Goal: Task Accomplishment & Management: Complete application form

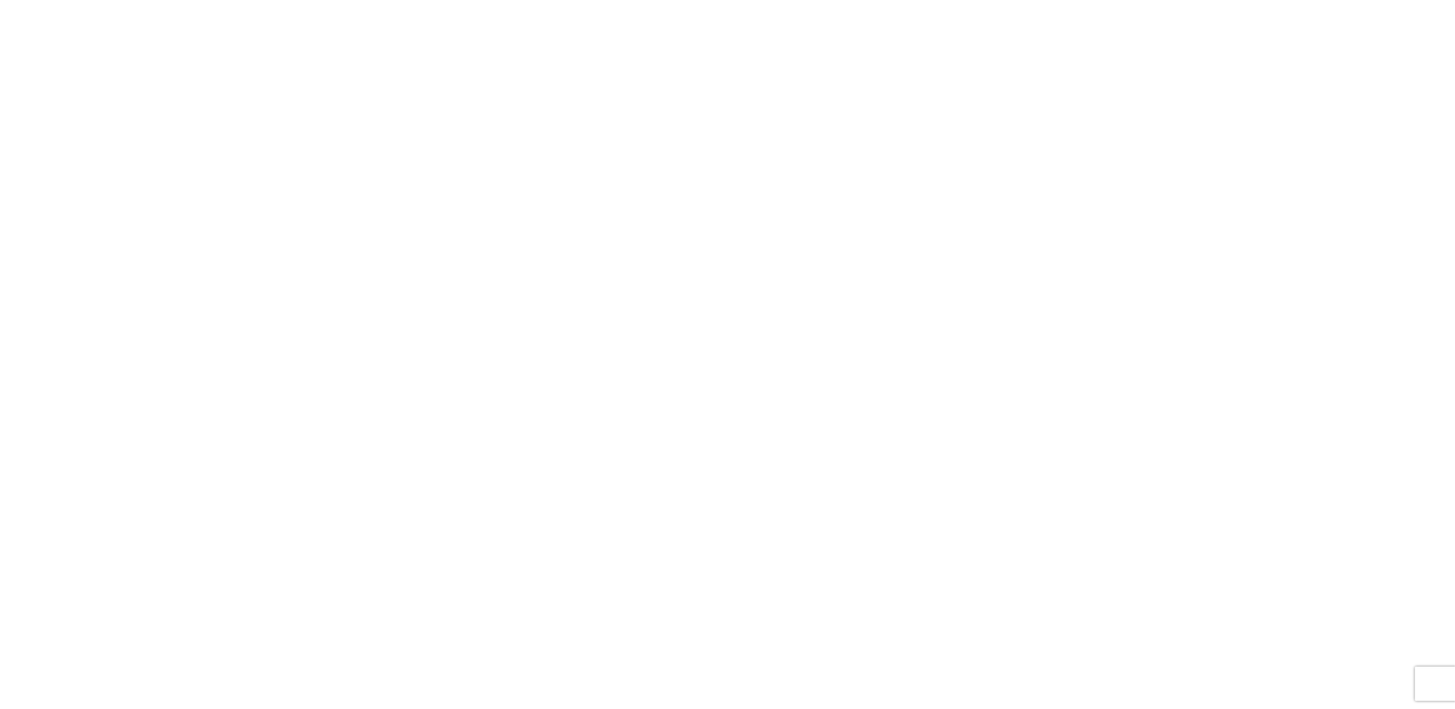
select select "FULL"
select select "US"
select select "LBS"
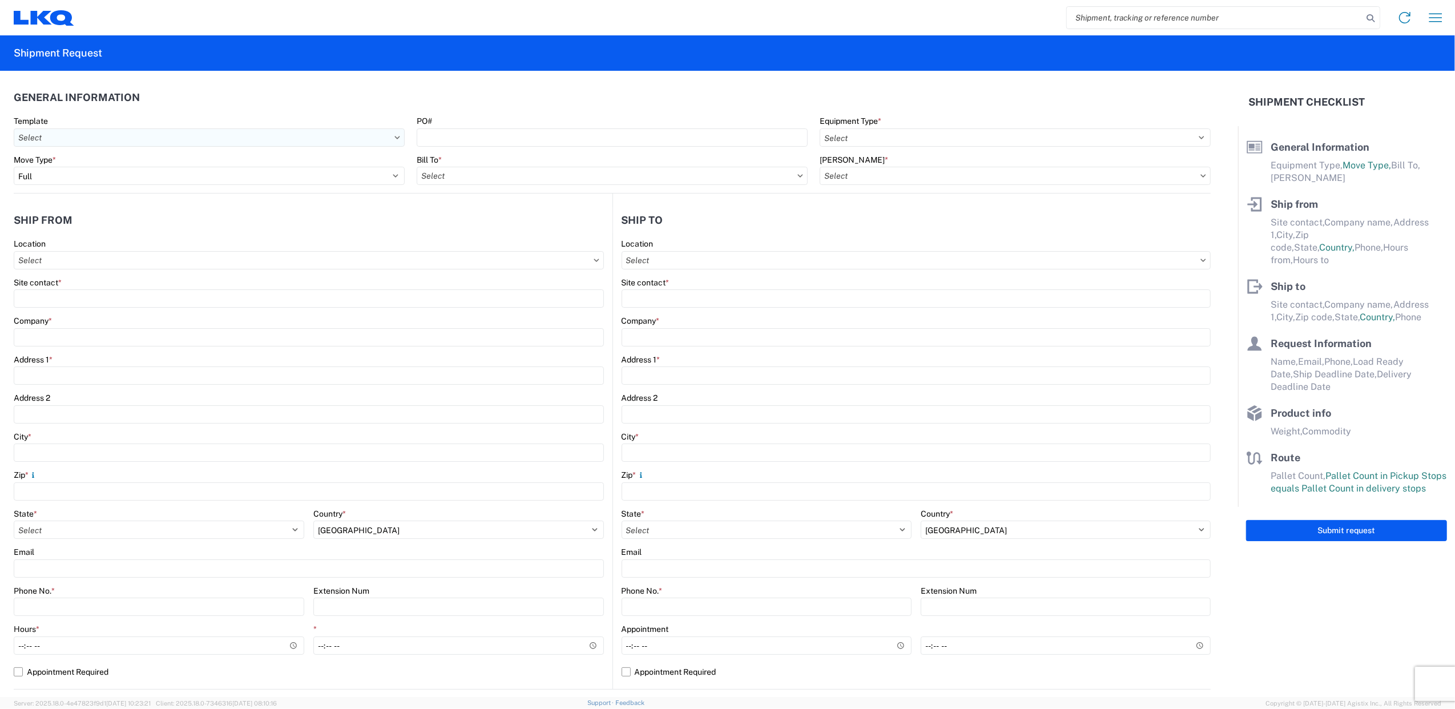
click at [229, 134] on input "Template" at bounding box center [209, 137] width 391 height 18
click at [476, 132] on input "PO#" at bounding box center [612, 137] width 391 height 18
click at [838, 131] on select "Select 53’ Dry Van Flatbed Dropdeck (van) Lowboy (flatbed) Rail" at bounding box center [1015, 137] width 391 height 18
select select "STDV"
click at [820, 128] on select "Select 53’ Dry Van Flatbed Dropdeck (van) Lowboy (flatbed) Rail" at bounding box center [1015, 137] width 391 height 18
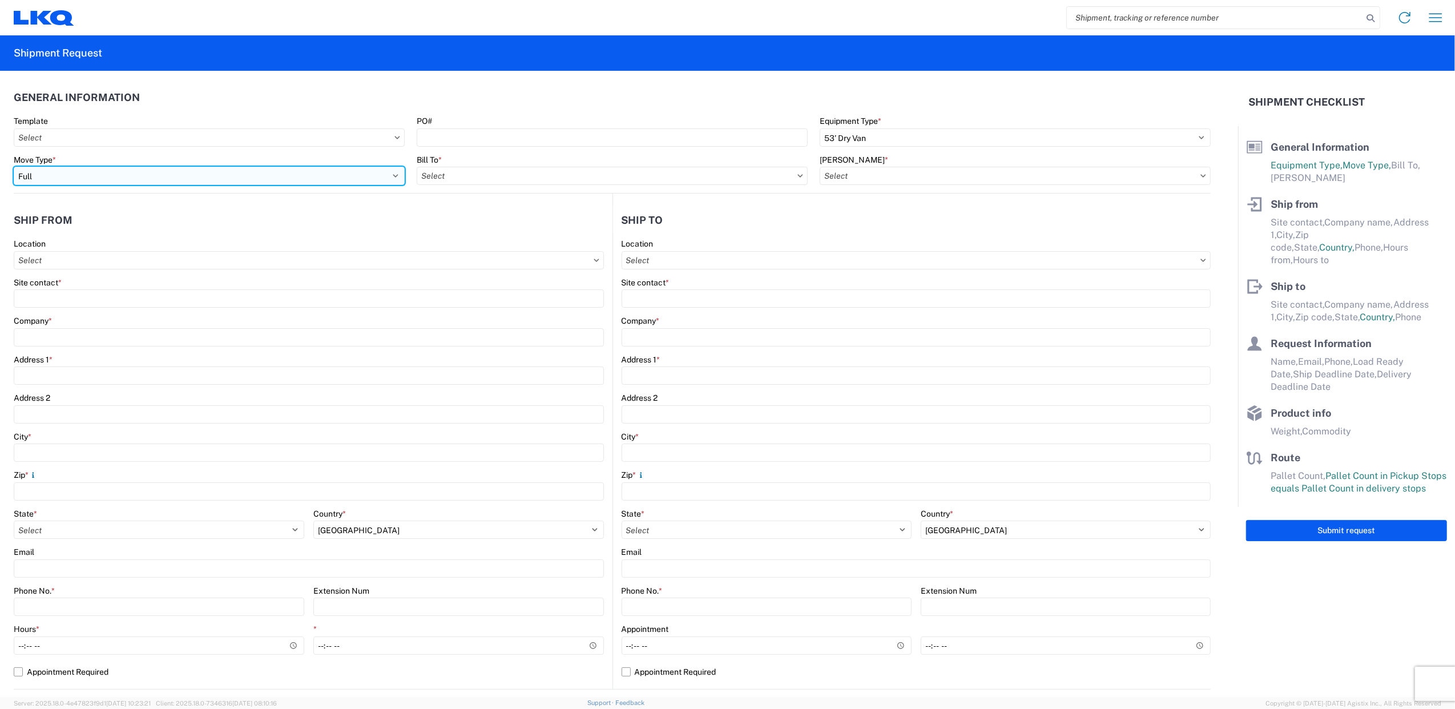
click at [253, 174] on select "Select Full Partial TL" at bounding box center [209, 176] width 391 height 18
drag, startPoint x: 253, startPoint y: 174, endPoint x: 337, endPoint y: 170, distance: 83.5
click at [253, 174] on select "Select Full Partial TL" at bounding box center [209, 176] width 391 height 18
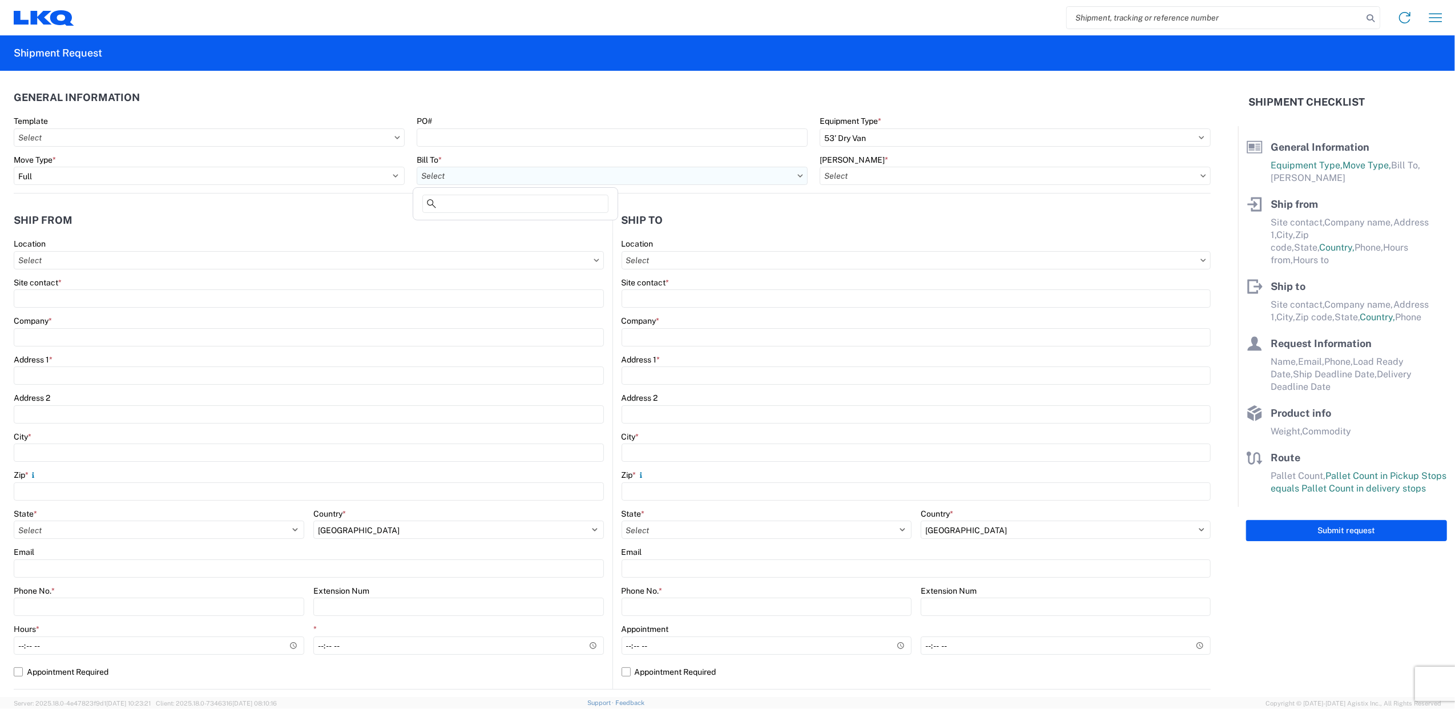
click at [501, 170] on input "Bill To *" at bounding box center [612, 176] width 391 height 18
type input "1760"
click at [503, 234] on div "1760 - LKQ Best Core" at bounding box center [516, 226] width 200 height 18
type input "1760 - LKQ Best Core"
click at [906, 171] on input "[PERSON_NAME] *" at bounding box center [1015, 176] width 391 height 18
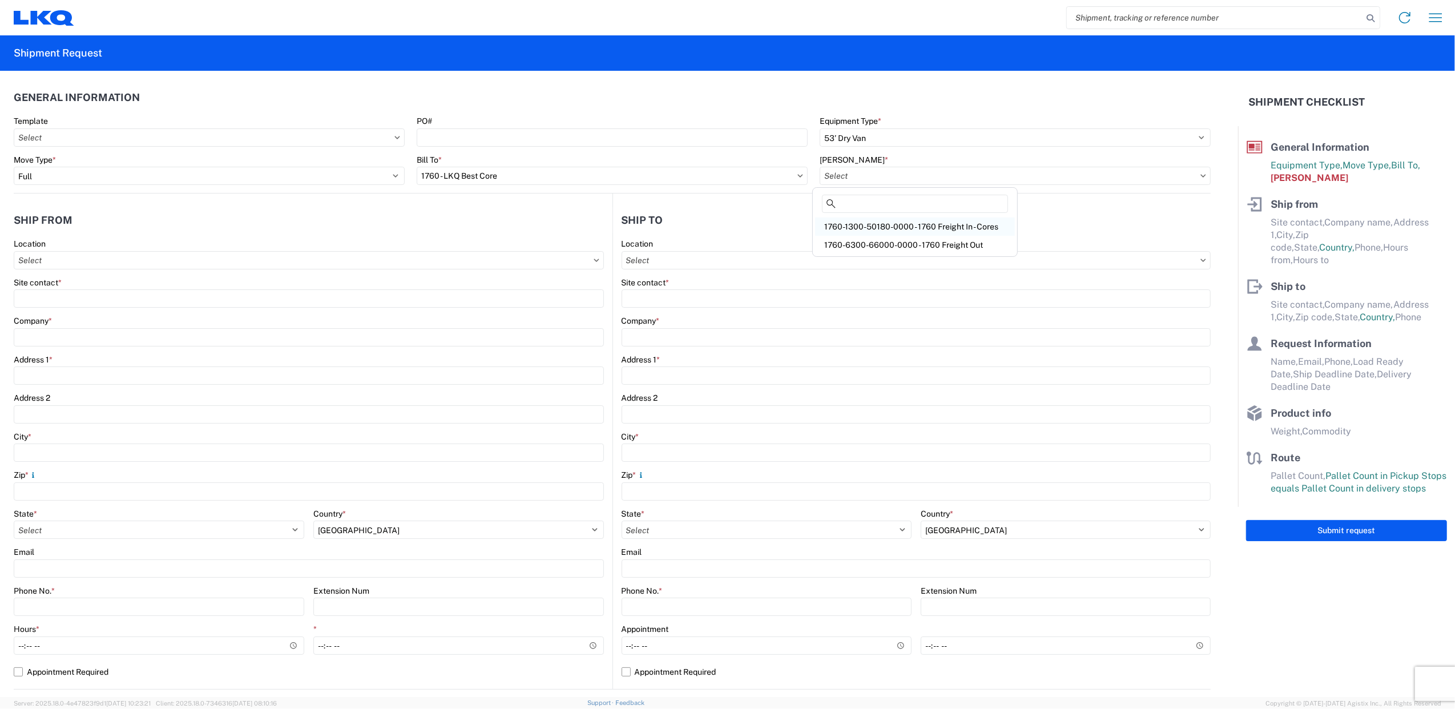
click at [981, 224] on div "1760-1300-50180-0000 - 1760 Freight In - Cores" at bounding box center [915, 226] width 200 height 18
type input "1760-1300-50180-0000 - 1760 Freight In - Cores"
click at [190, 265] on input "Location" at bounding box center [309, 260] width 590 height 18
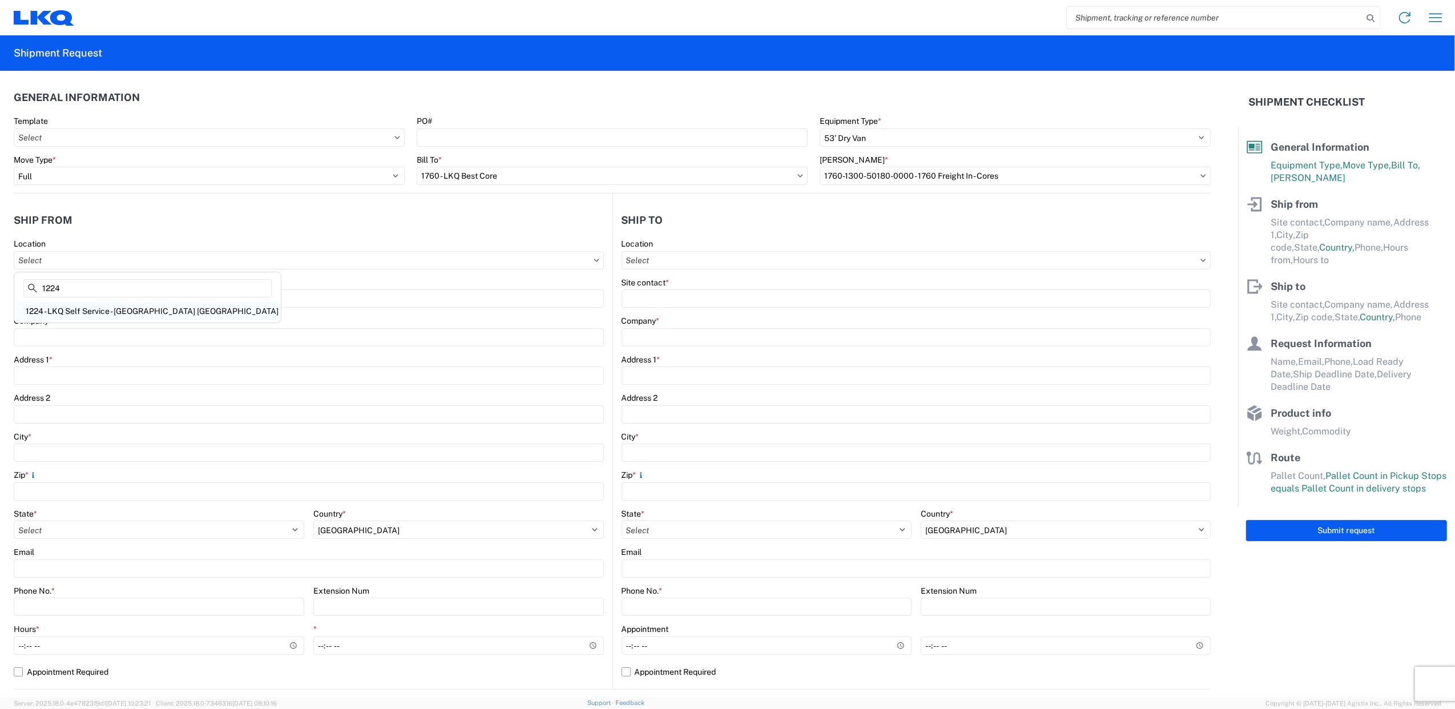
type input "1224"
click at [134, 313] on div "1224 - LKQ Self Service - [GEOGRAPHIC_DATA] [GEOGRAPHIC_DATA]" at bounding box center [148, 311] width 262 height 18
type input "1224 - LKQ Self Service - [GEOGRAPHIC_DATA] [GEOGRAPHIC_DATA]"
type input "LKQ Corporation"
type input "[STREET_ADDRESS]"
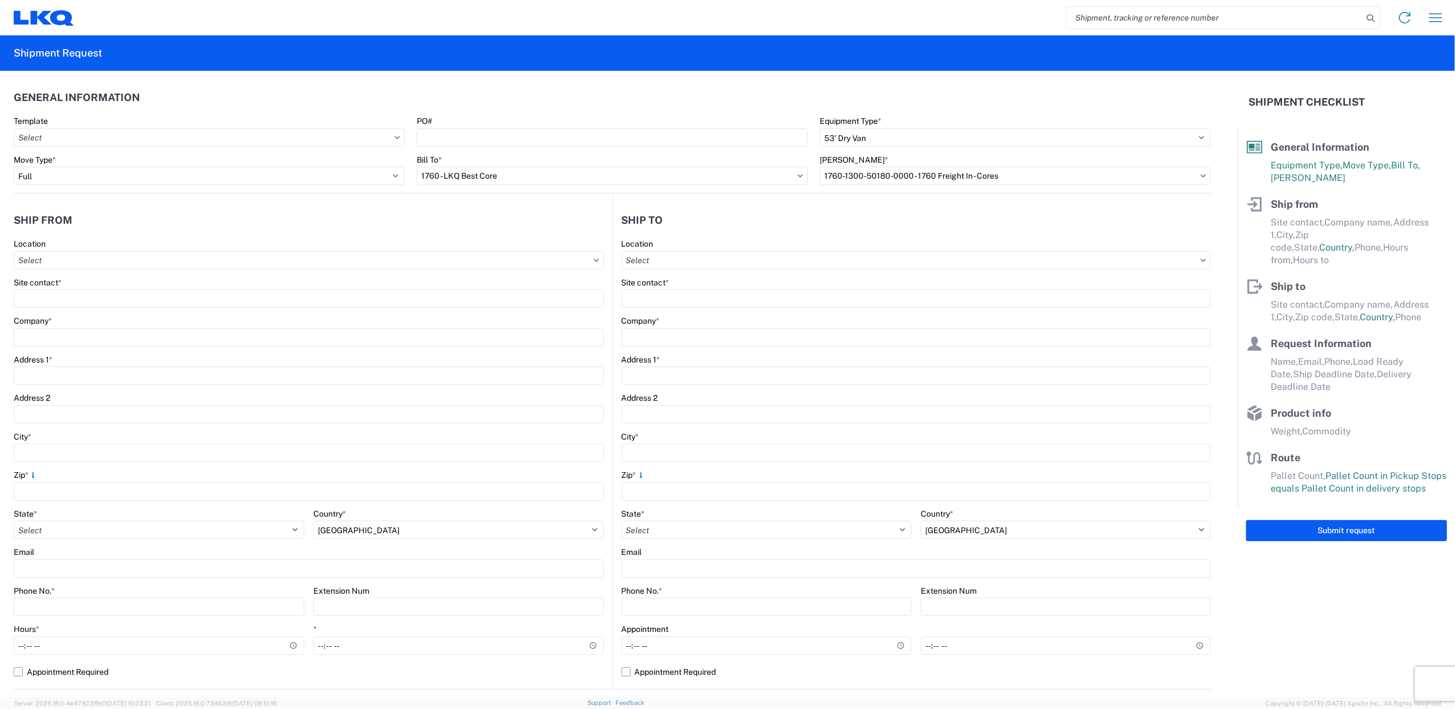
type input "[GEOGRAPHIC_DATA]"
type input "32653"
select select "FL"
type input "07:00"
type input "17:00"
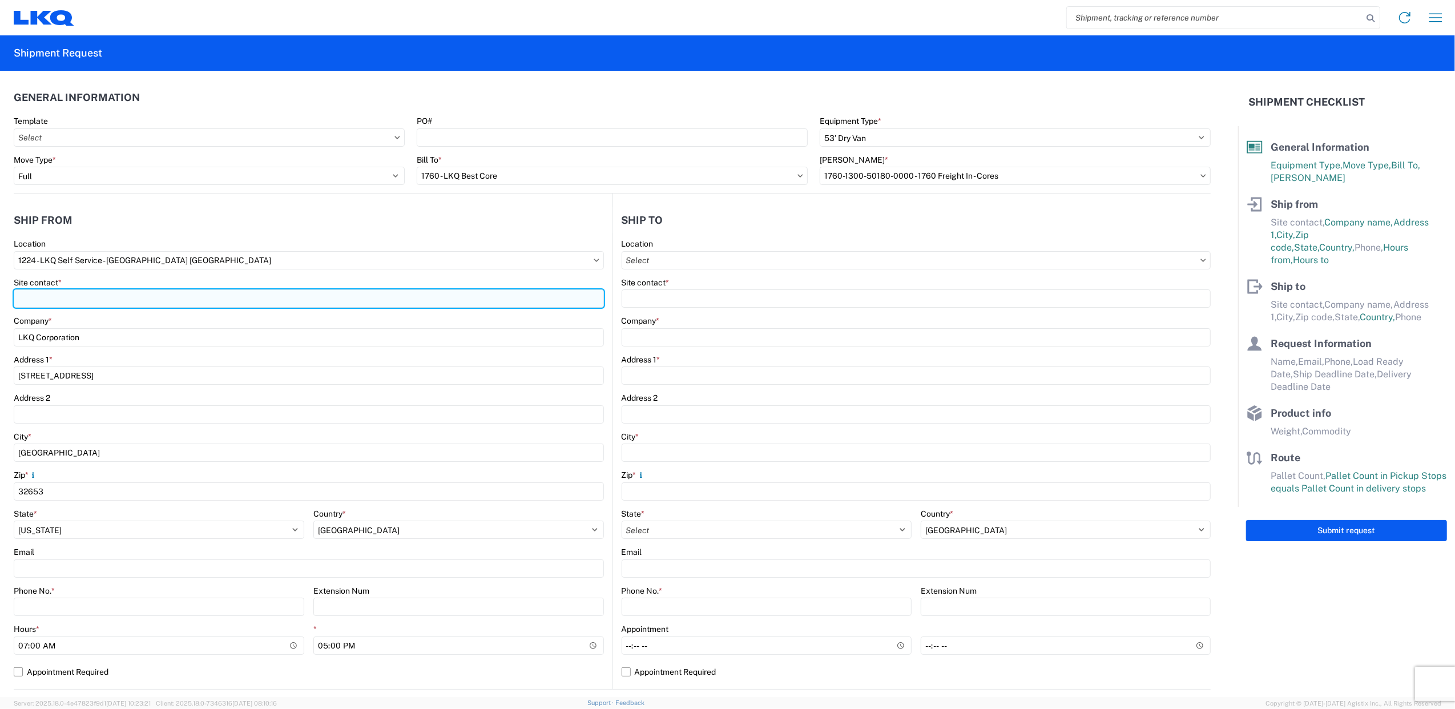
click at [56, 297] on input "Site contact *" at bounding box center [309, 298] width 590 height 18
type input "a"
type input "A"
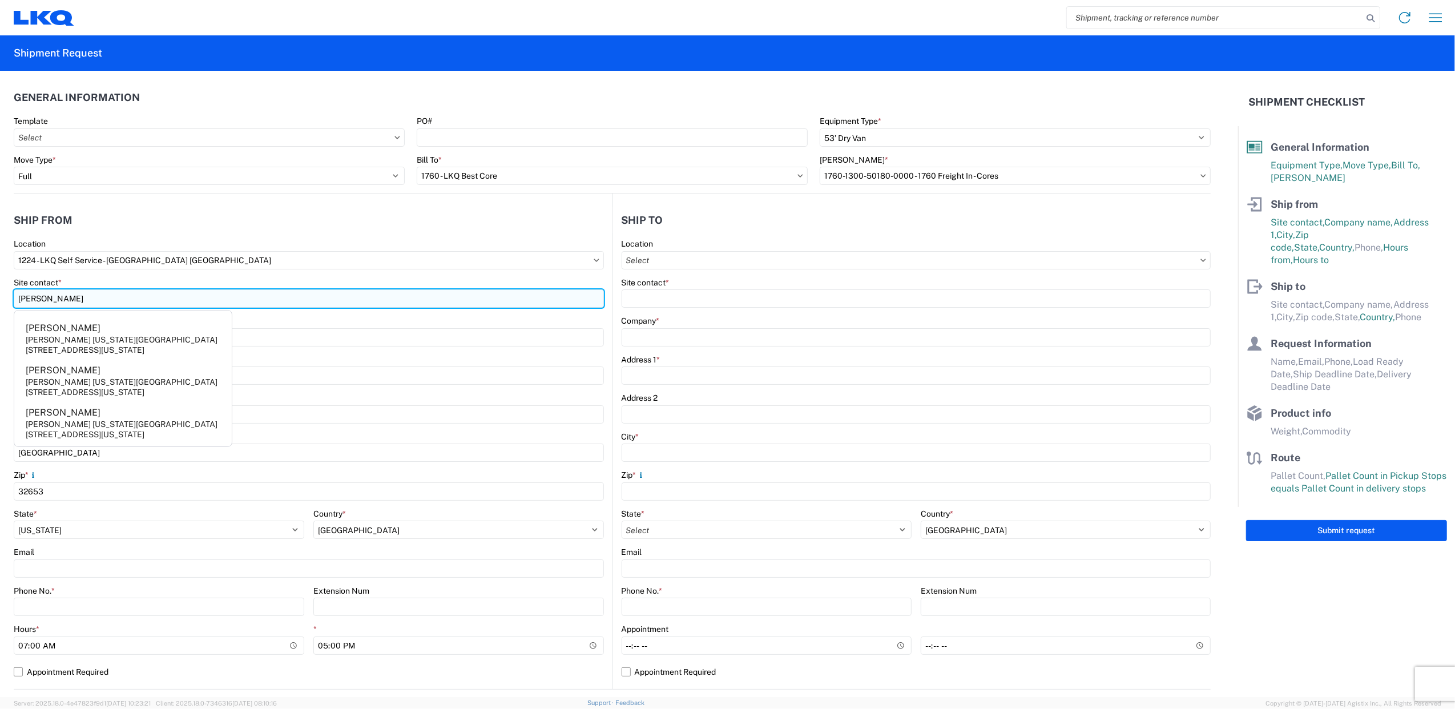
type input "[PERSON_NAME]"
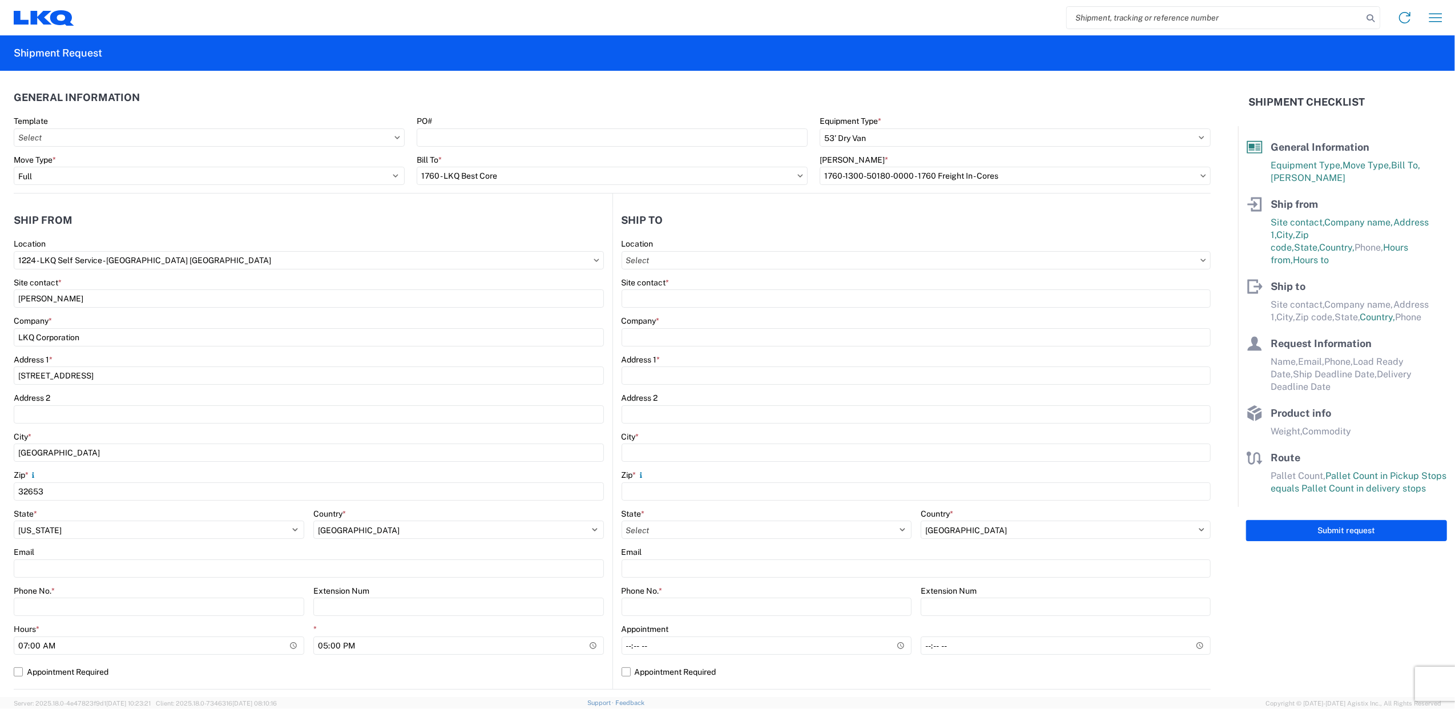
click at [136, 476] on div "Zip *" at bounding box center [309, 475] width 590 height 10
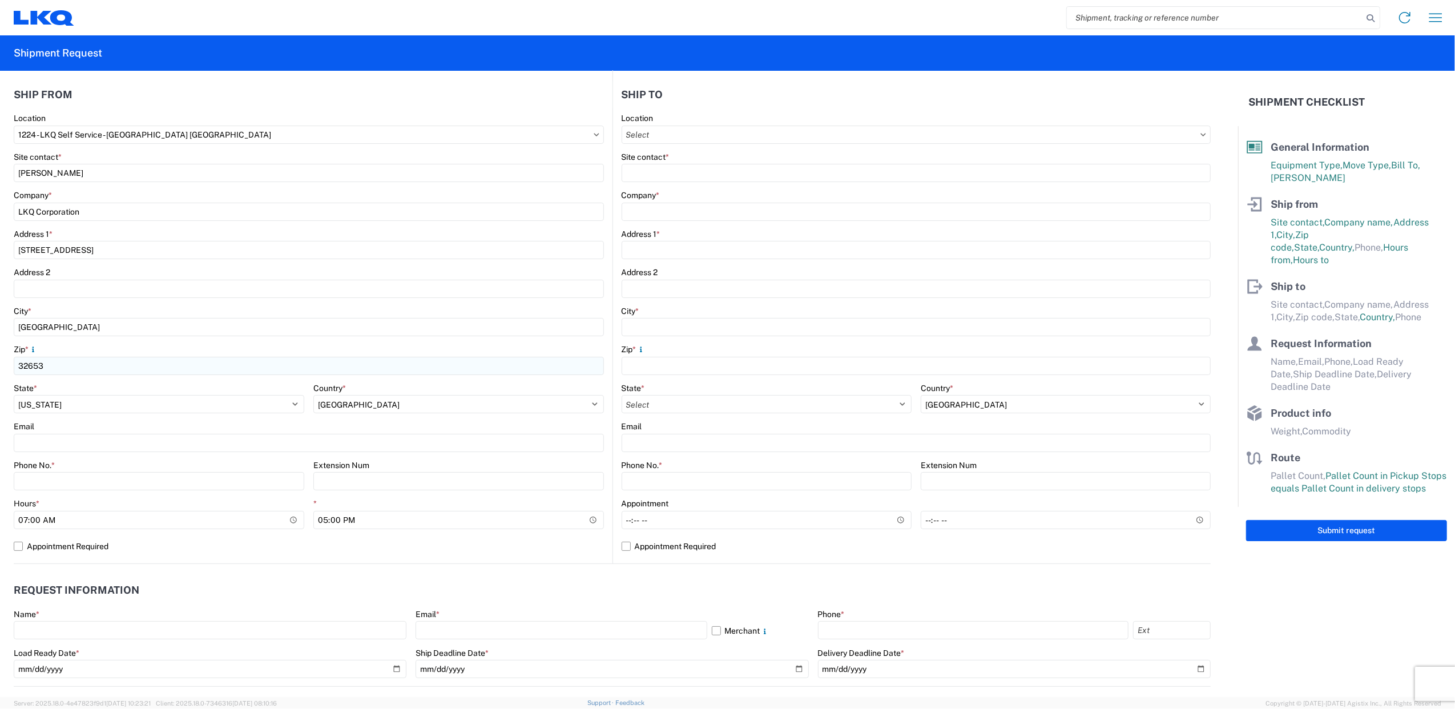
scroll to position [152, 0]
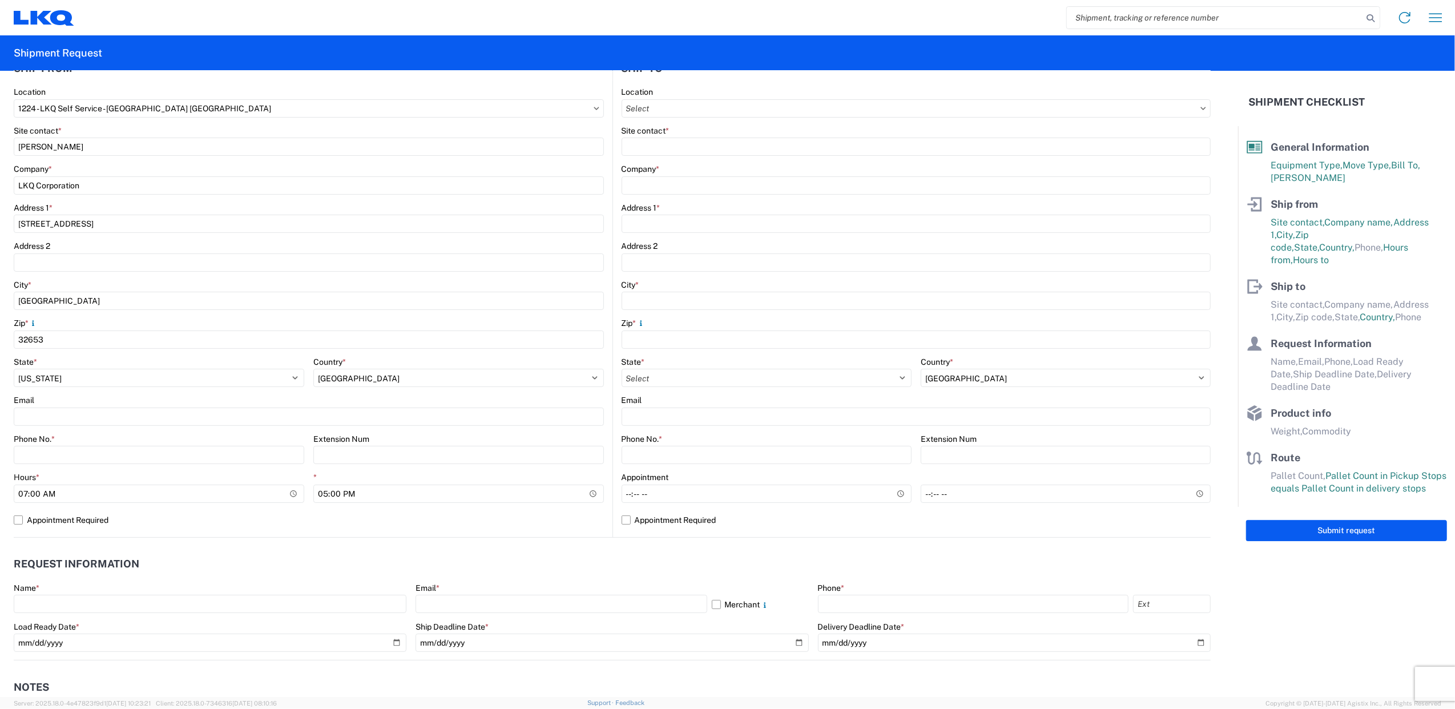
click at [56, 404] on div "Email" at bounding box center [309, 400] width 590 height 10
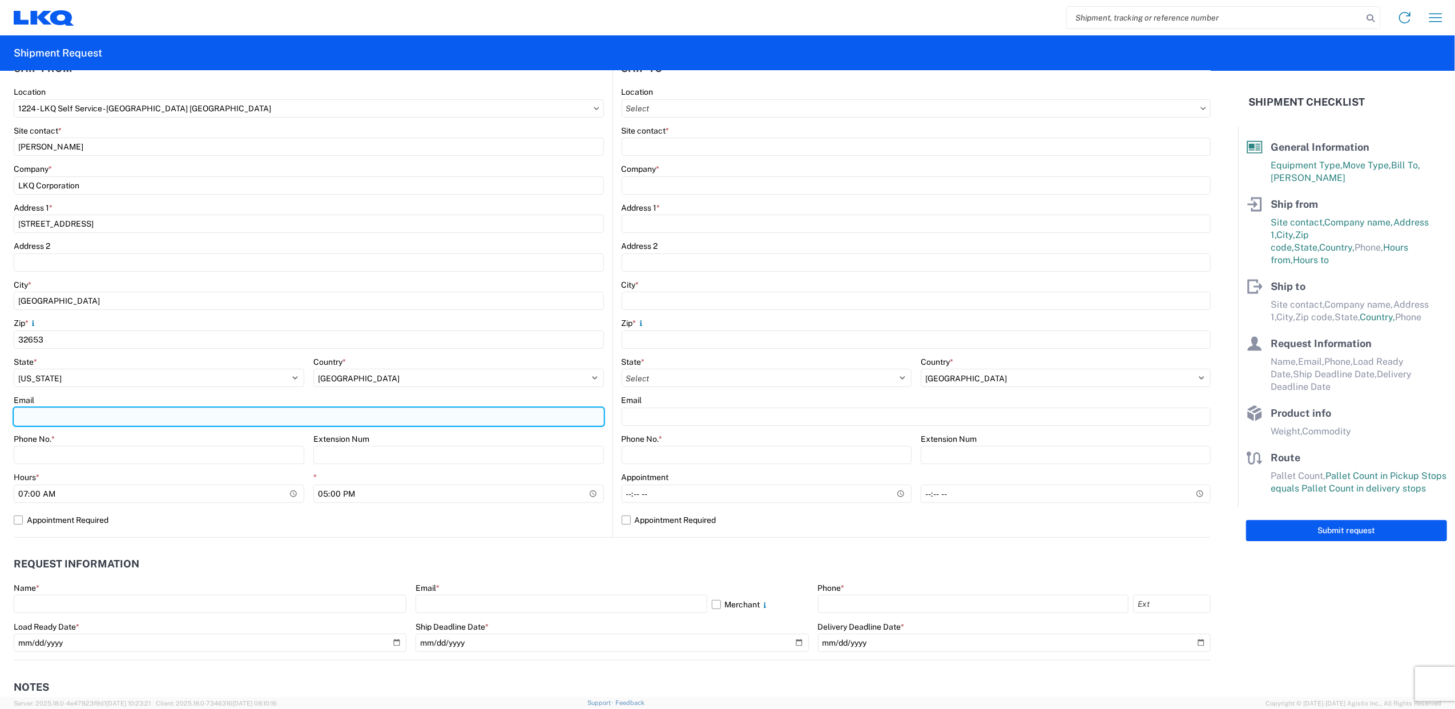
click at [63, 411] on input "Email" at bounding box center [309, 417] width 590 height 18
type input "[EMAIL_ADDRESS][DOMAIN_NAME]"
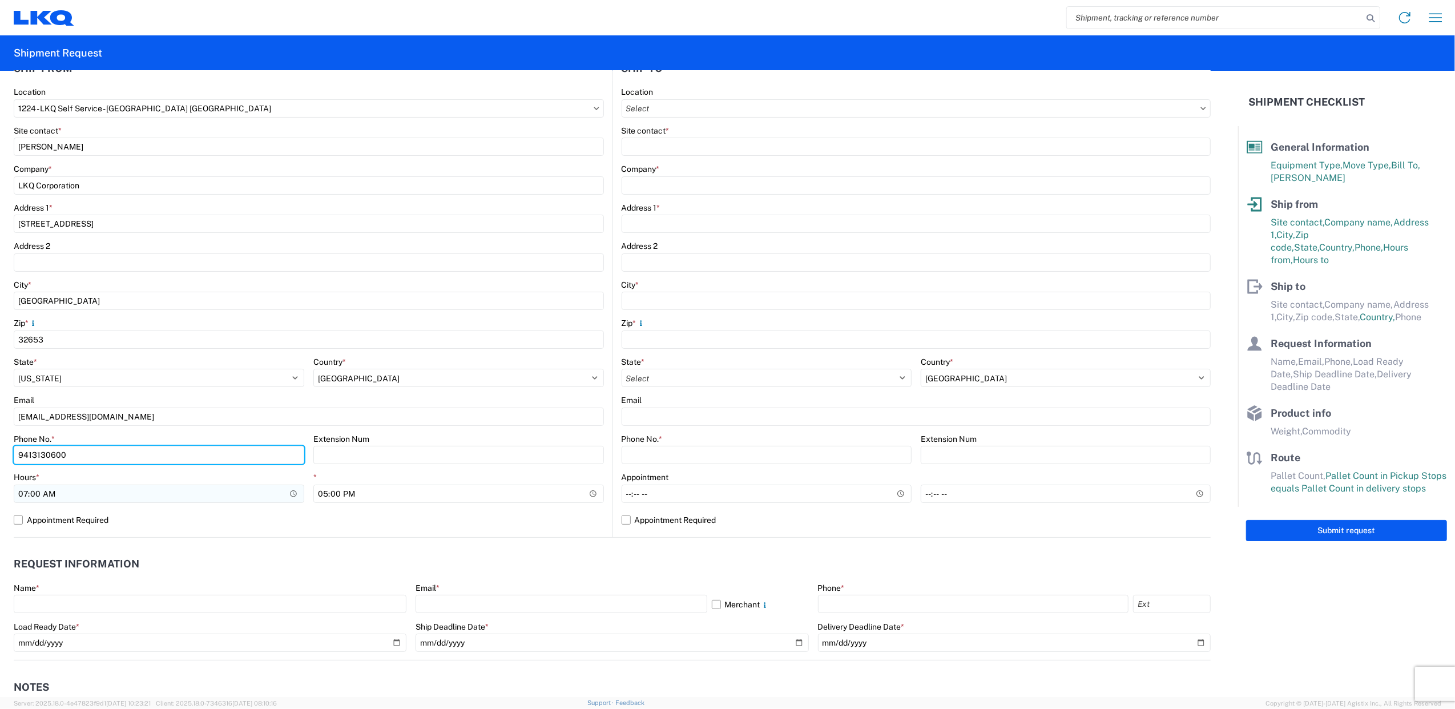
type input "9413130600"
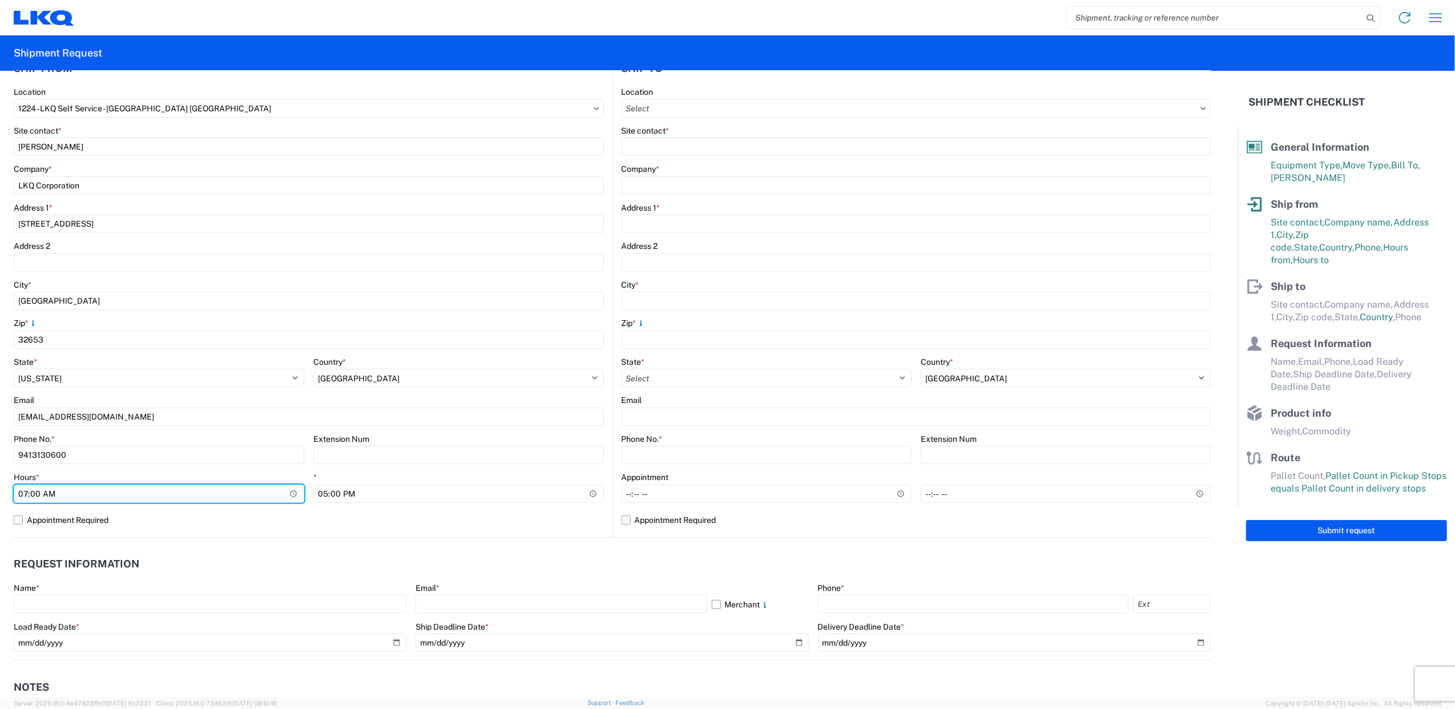
click at [60, 499] on input "07:00" at bounding box center [159, 494] width 291 height 18
type input "09:00"
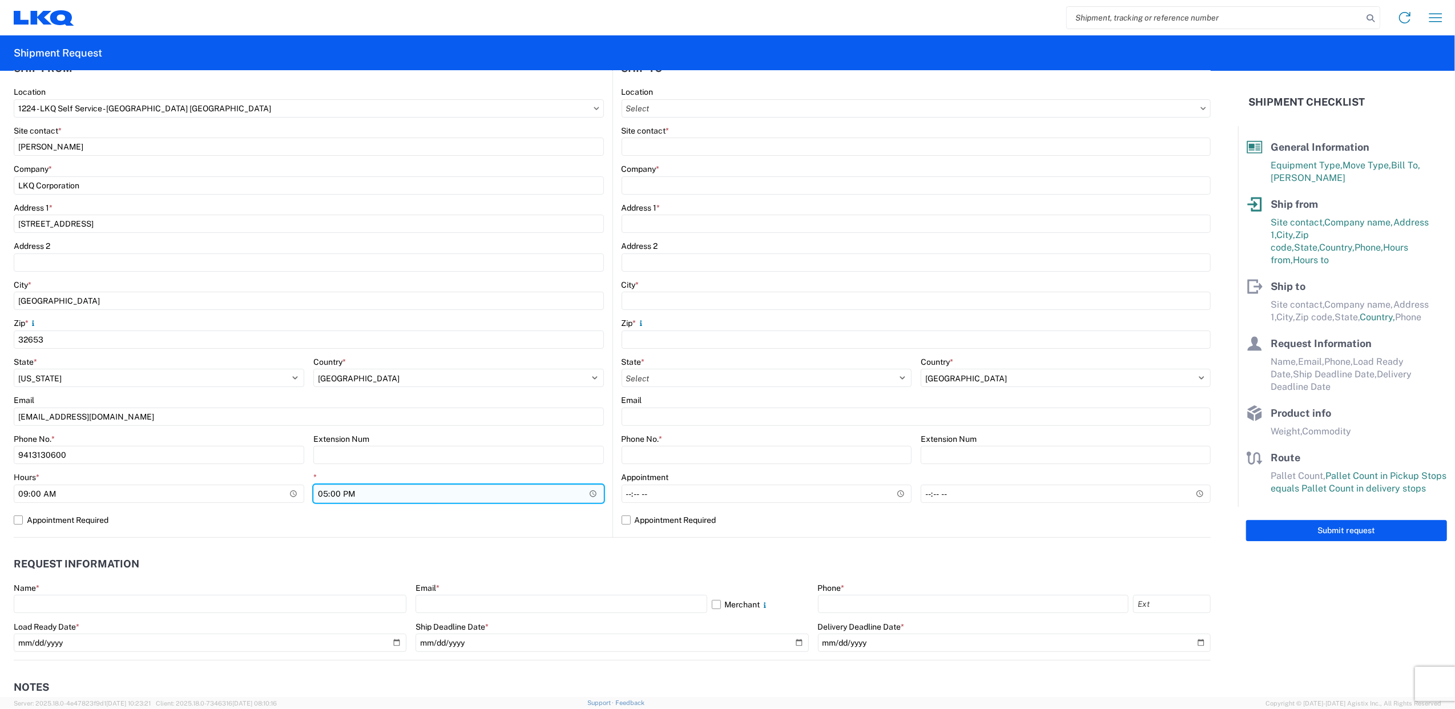
click at [317, 491] on input "17:00" at bounding box center [458, 494] width 291 height 18
type input "15:00"
click at [360, 513] on label "Appointment Required" at bounding box center [309, 520] width 590 height 18
click at [0, 0] on input "Appointment Required" at bounding box center [0, 0] width 0 height 0
select select "US"
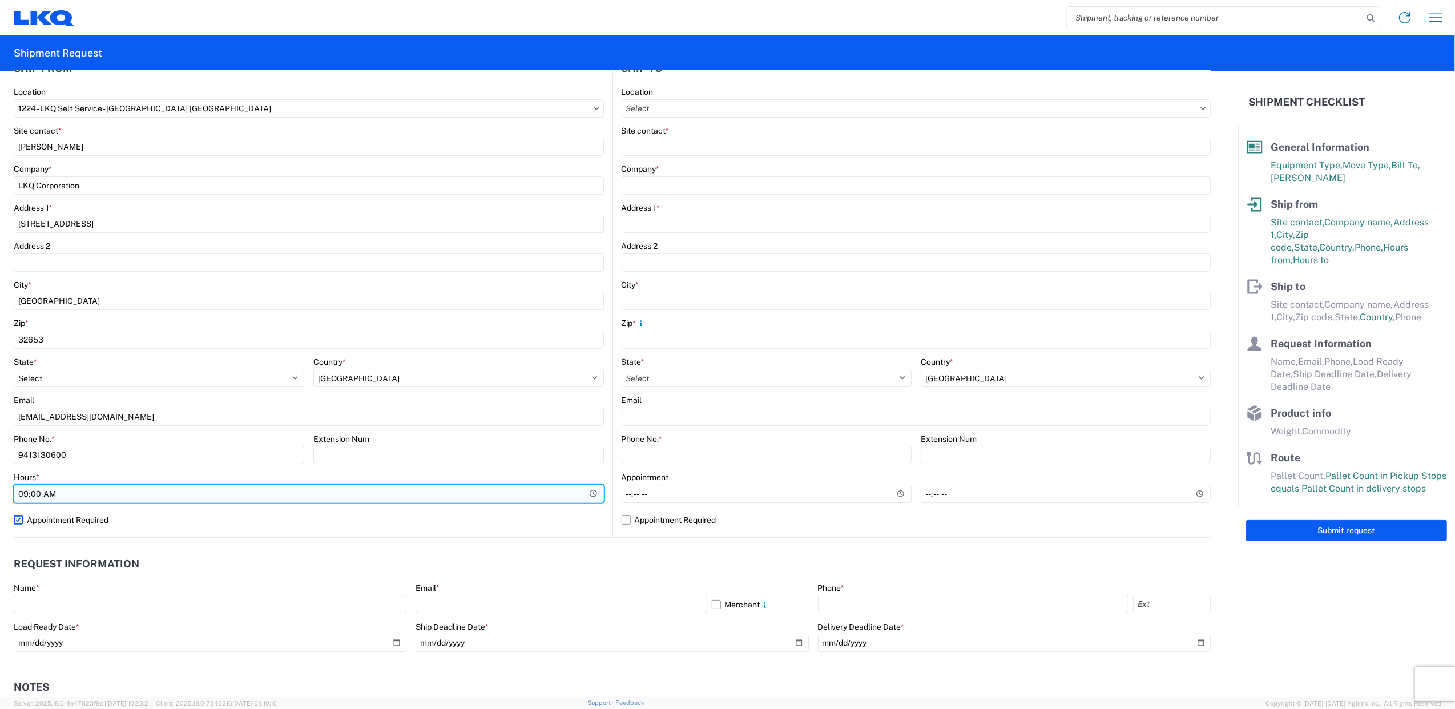
click at [551, 496] on input "09:00" at bounding box center [309, 494] width 590 height 18
click at [583, 493] on input "09:00" at bounding box center [309, 494] width 590 height 18
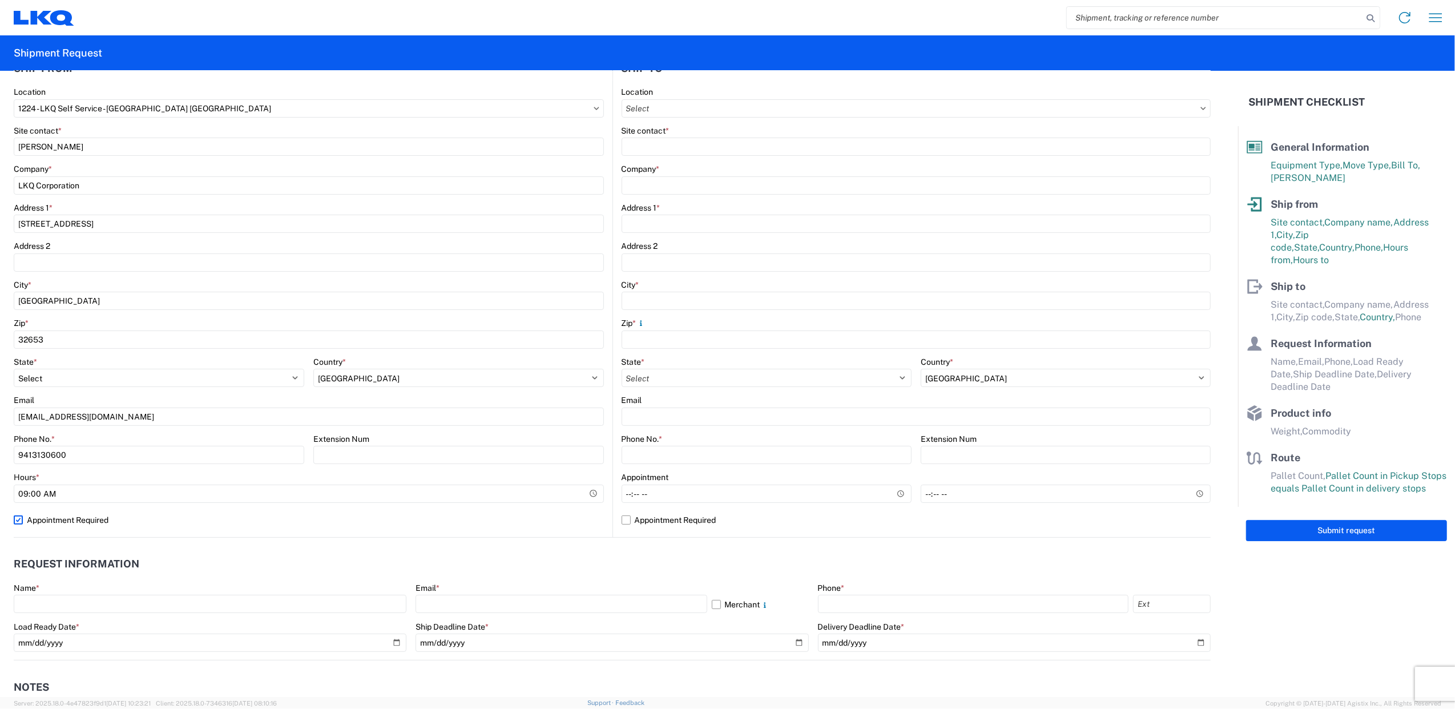
click at [384, 503] on agx-form-control-wrapper-v2 "Hours * 09:00" at bounding box center [309, 491] width 590 height 39
click at [352, 511] on label "Appointment Required" at bounding box center [309, 520] width 590 height 18
click at [0, 0] on input "Appointment Required" at bounding box center [0, 0] width 0 height 0
select select "US"
click at [318, 494] on input "15:00" at bounding box center [458, 494] width 291 height 18
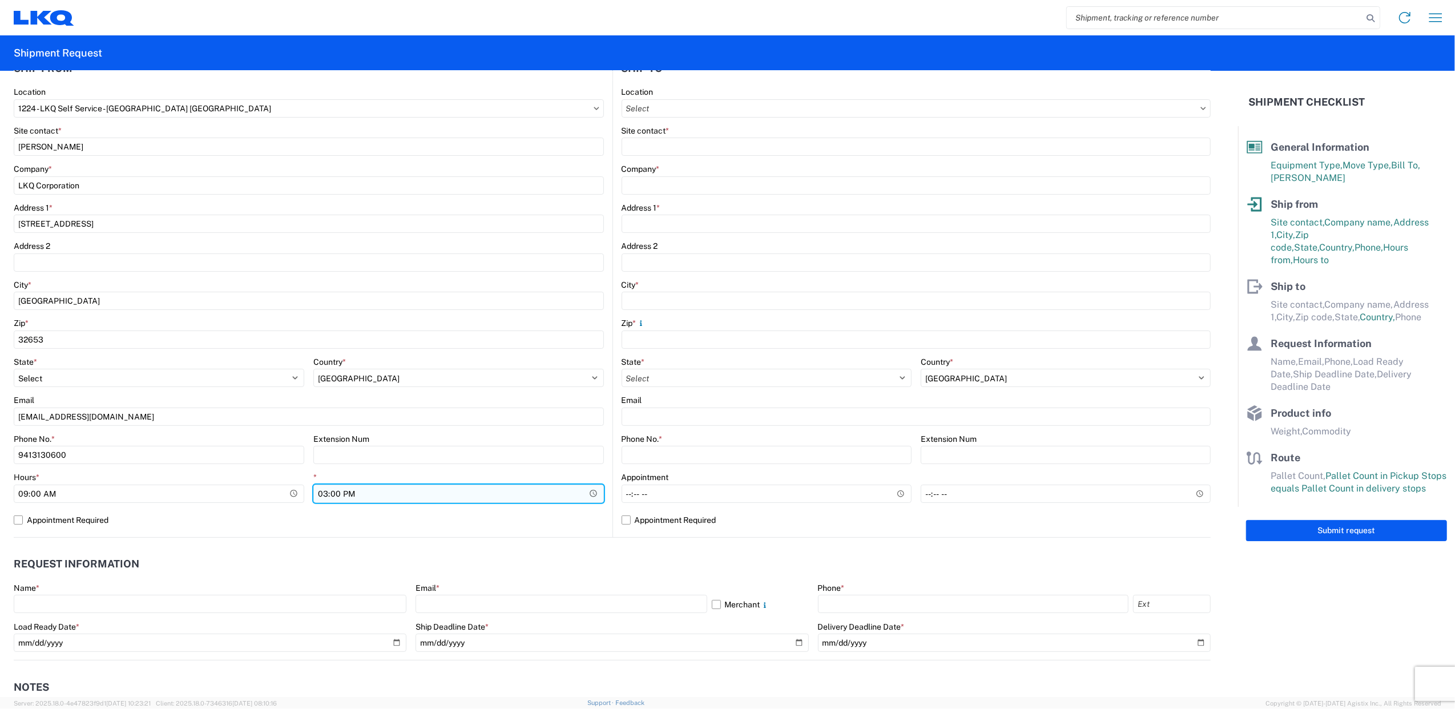
type input "14:00"
click at [454, 506] on agx-form-control-wrapper-v2 "* 14:00" at bounding box center [458, 491] width 291 height 39
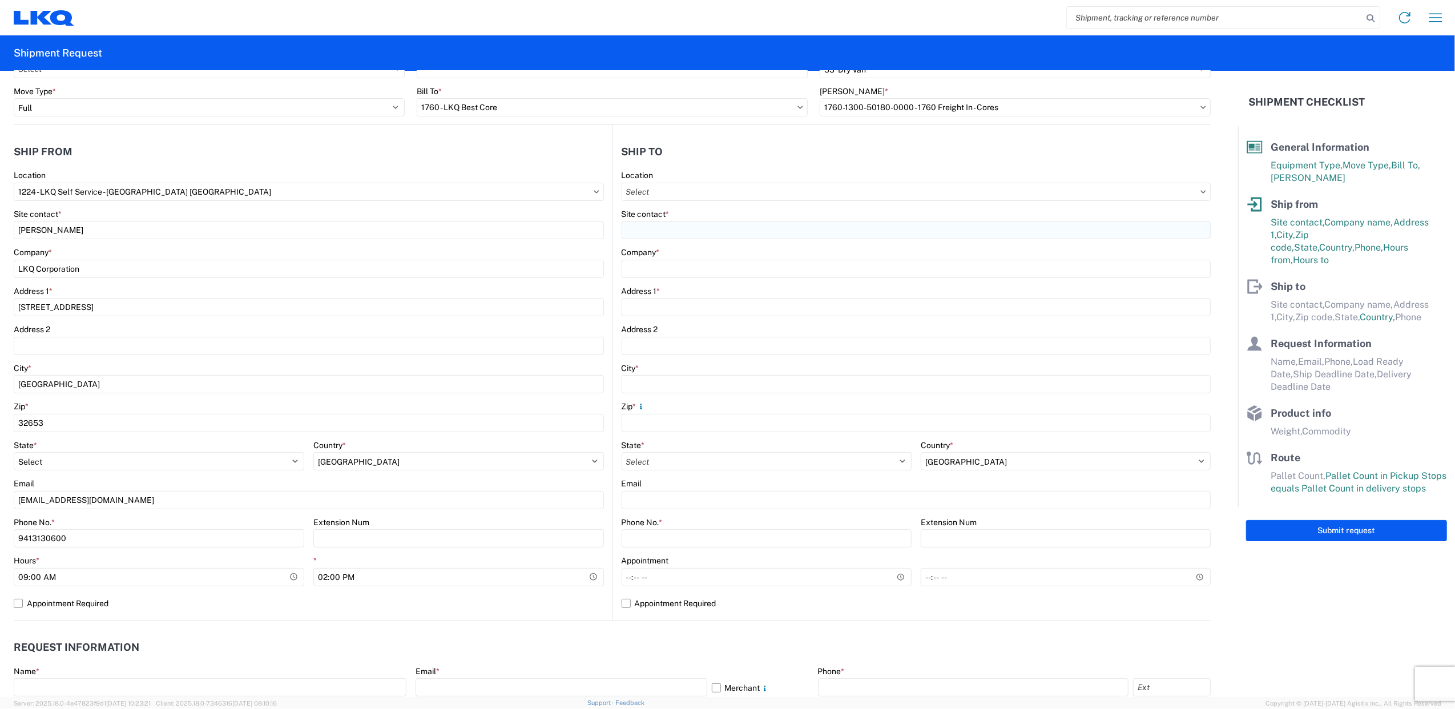
scroll to position [0, 0]
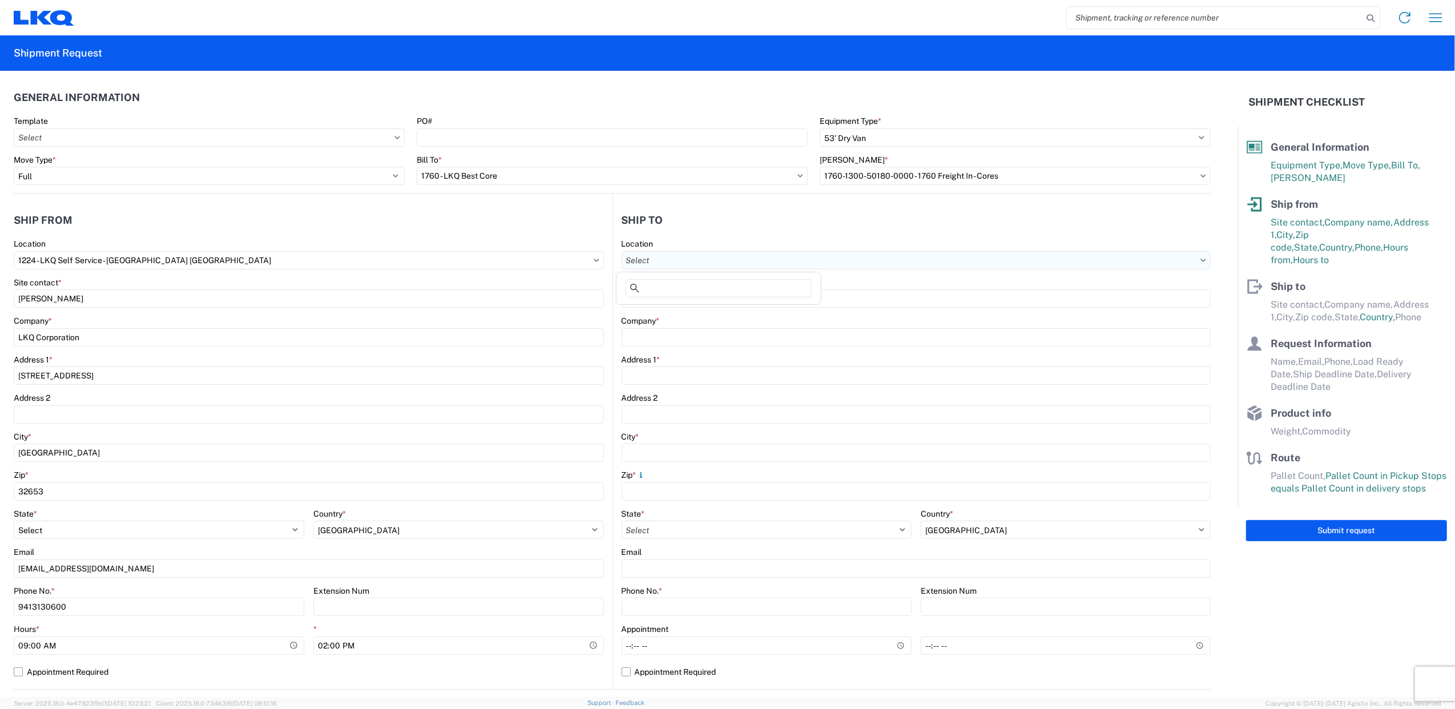
click at [680, 264] on input "Location" at bounding box center [917, 260] width 590 height 18
type input "1760"
click at [684, 310] on div "1760 - LKQ Best Core" at bounding box center [719, 311] width 200 height 18
type input "1760 - LKQ Best Core"
type input "LKQ Corporation"
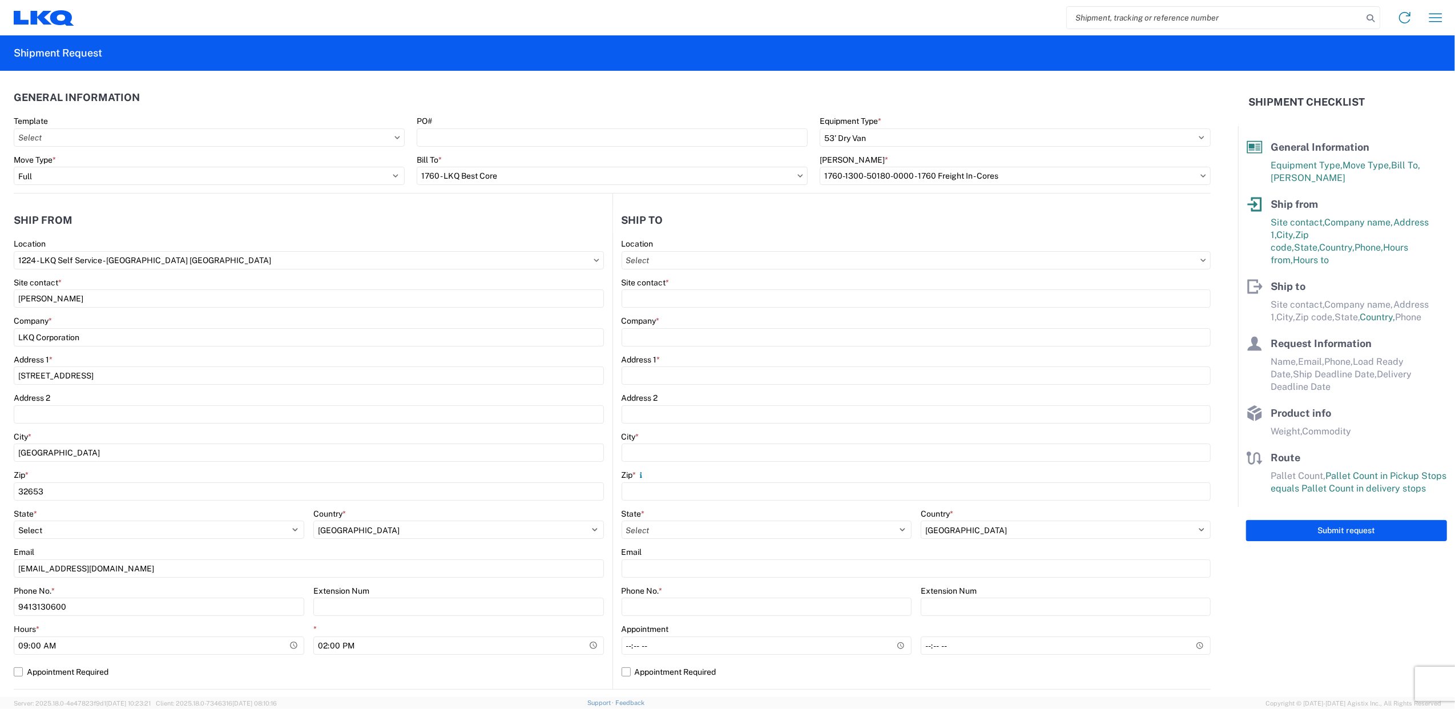
type input "[STREET_ADDRESS]"
type input "[GEOGRAPHIC_DATA]"
type input "77038"
select select "US"
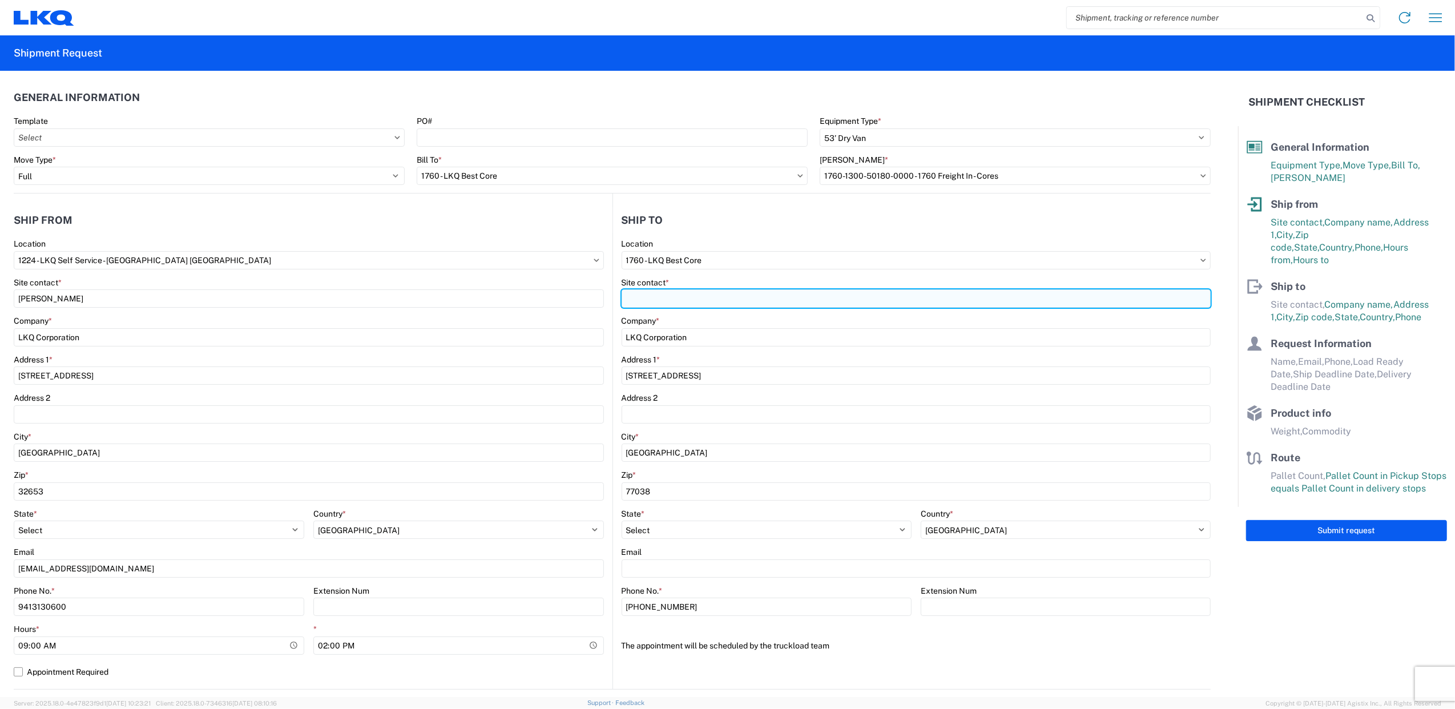
click at [655, 300] on input "Site contact *" at bounding box center [917, 298] width 590 height 18
type input "S"
type input "Dispatch"
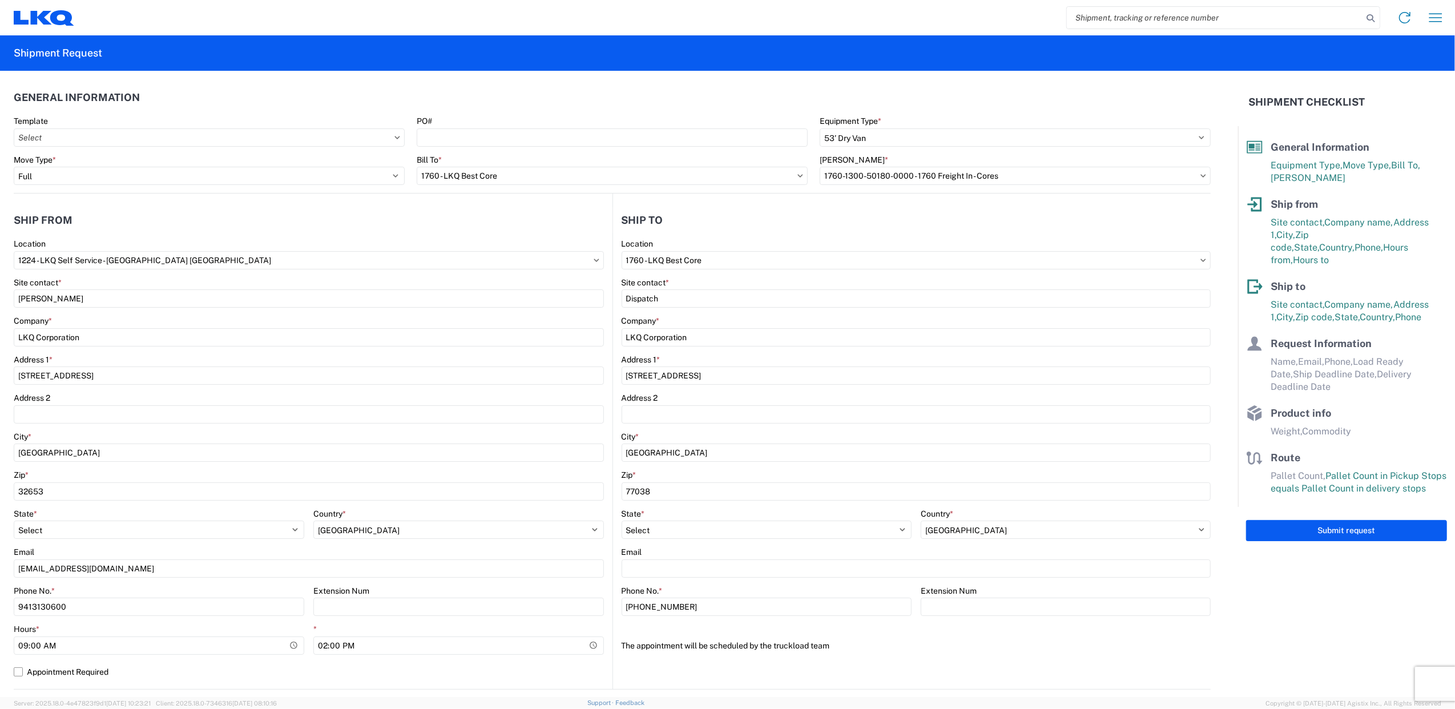
click at [604, 277] on main "1224 Location 1224 - LKQ Self Service - [GEOGRAPHIC_DATA] [GEOGRAPHIC_DATA] Sit…" at bounding box center [313, 464] width 599 height 450
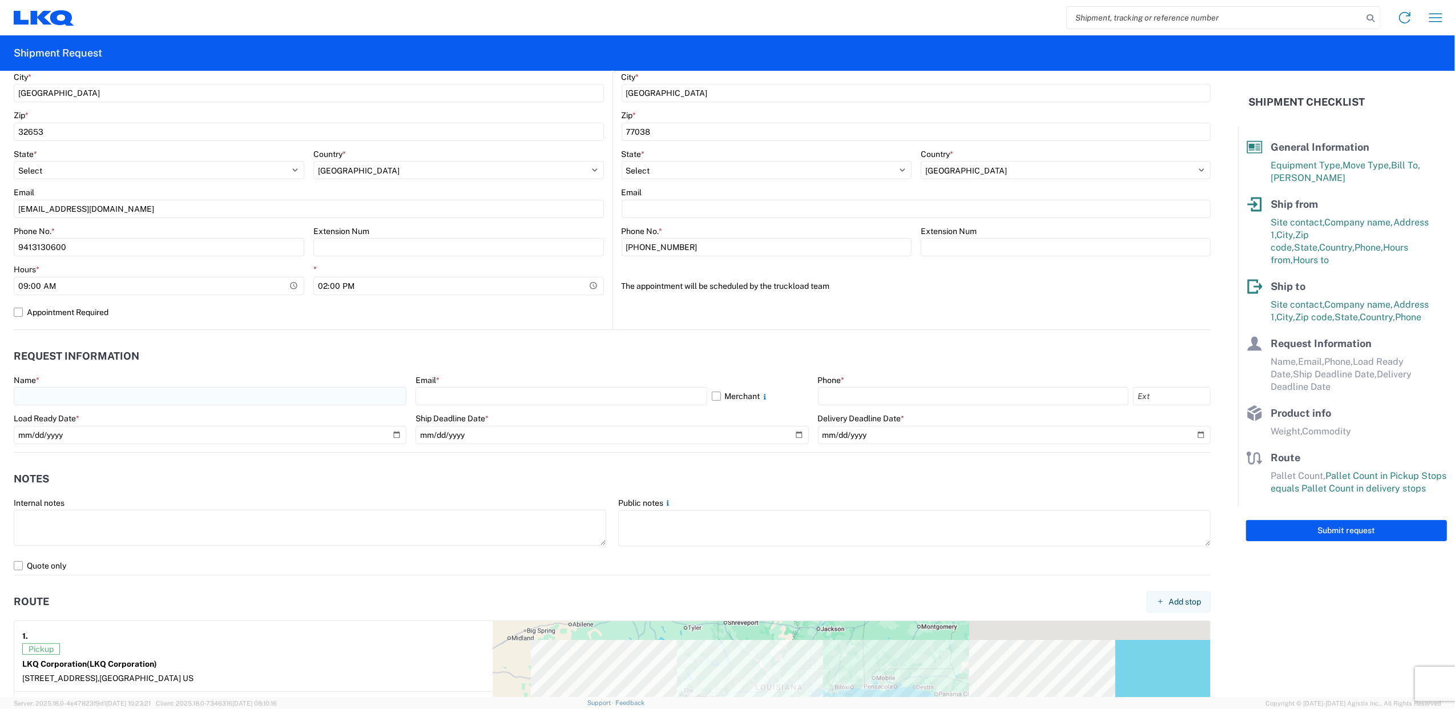
scroll to position [380, 0]
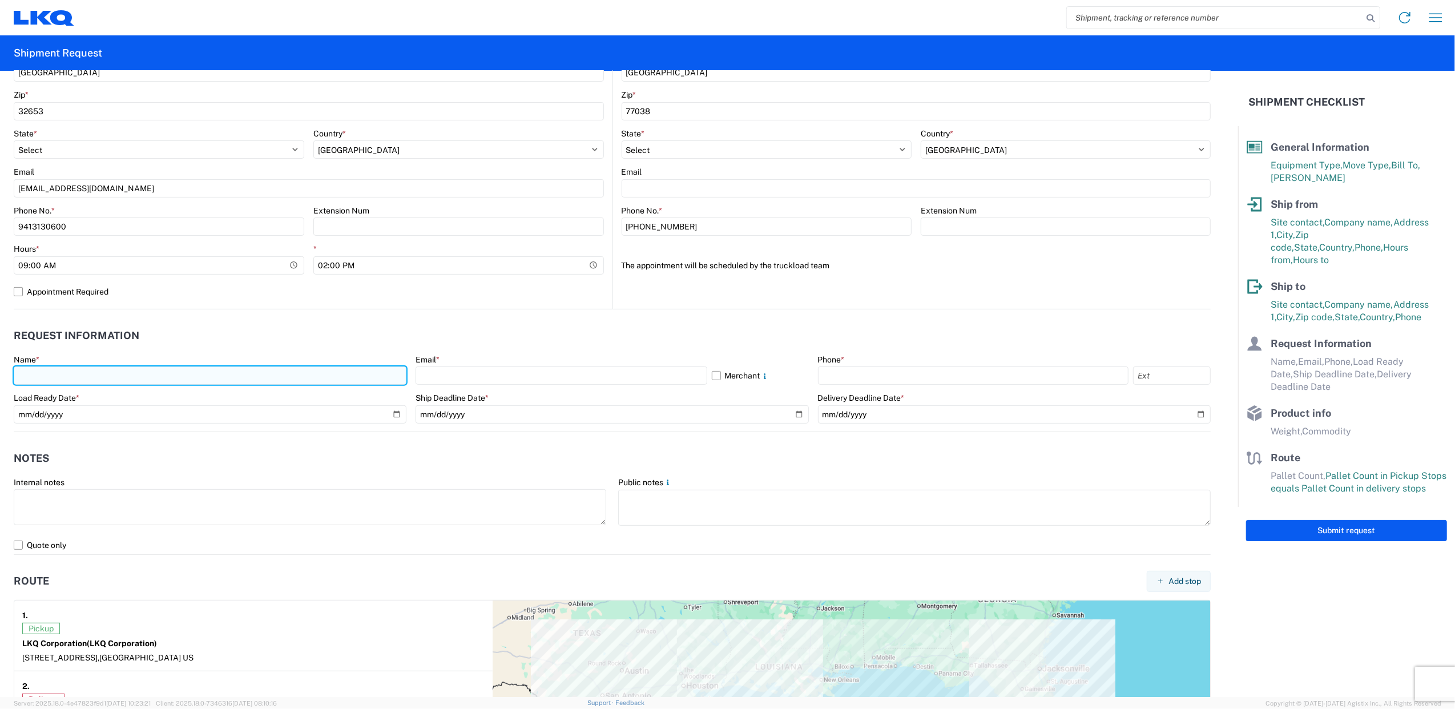
click at [236, 370] on input "text" at bounding box center [210, 375] width 393 height 18
type input "[PERSON_NAME]"
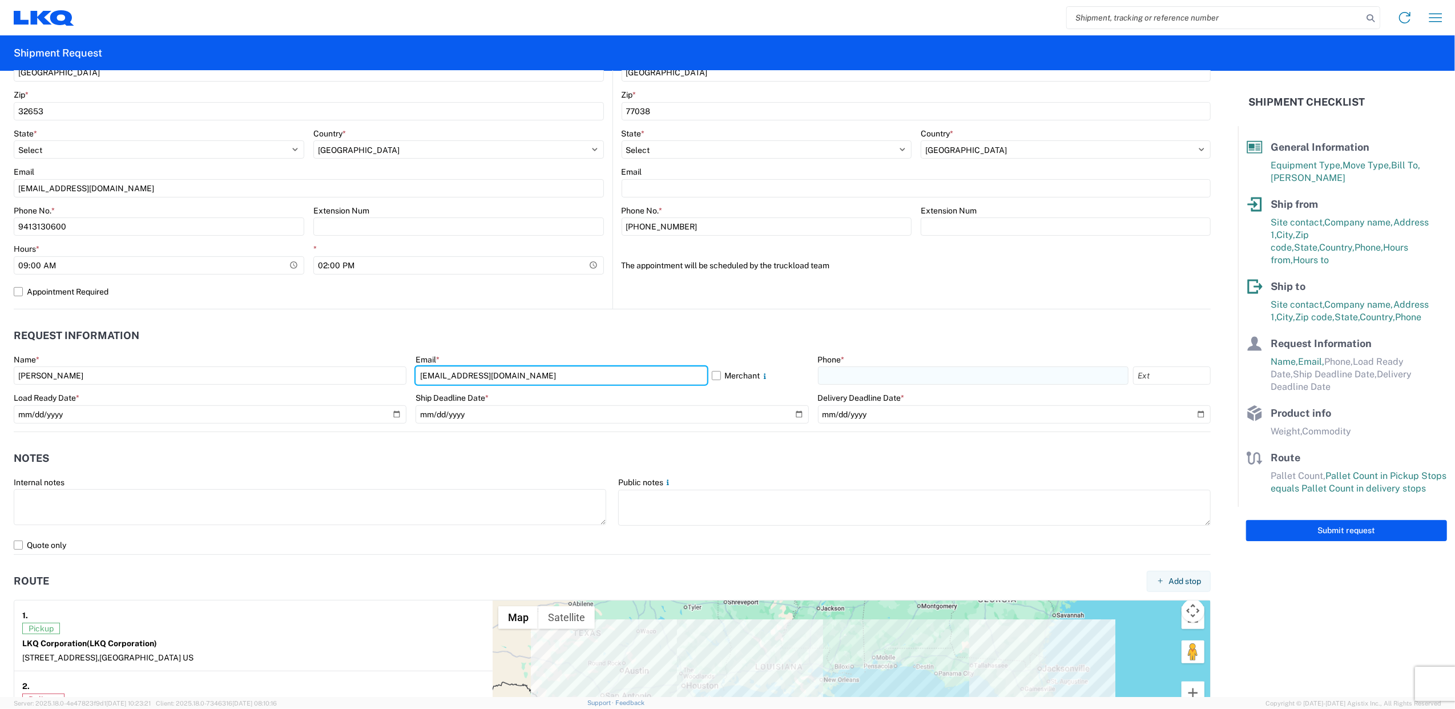
type input "[EMAIL_ADDRESS][DOMAIN_NAME]"
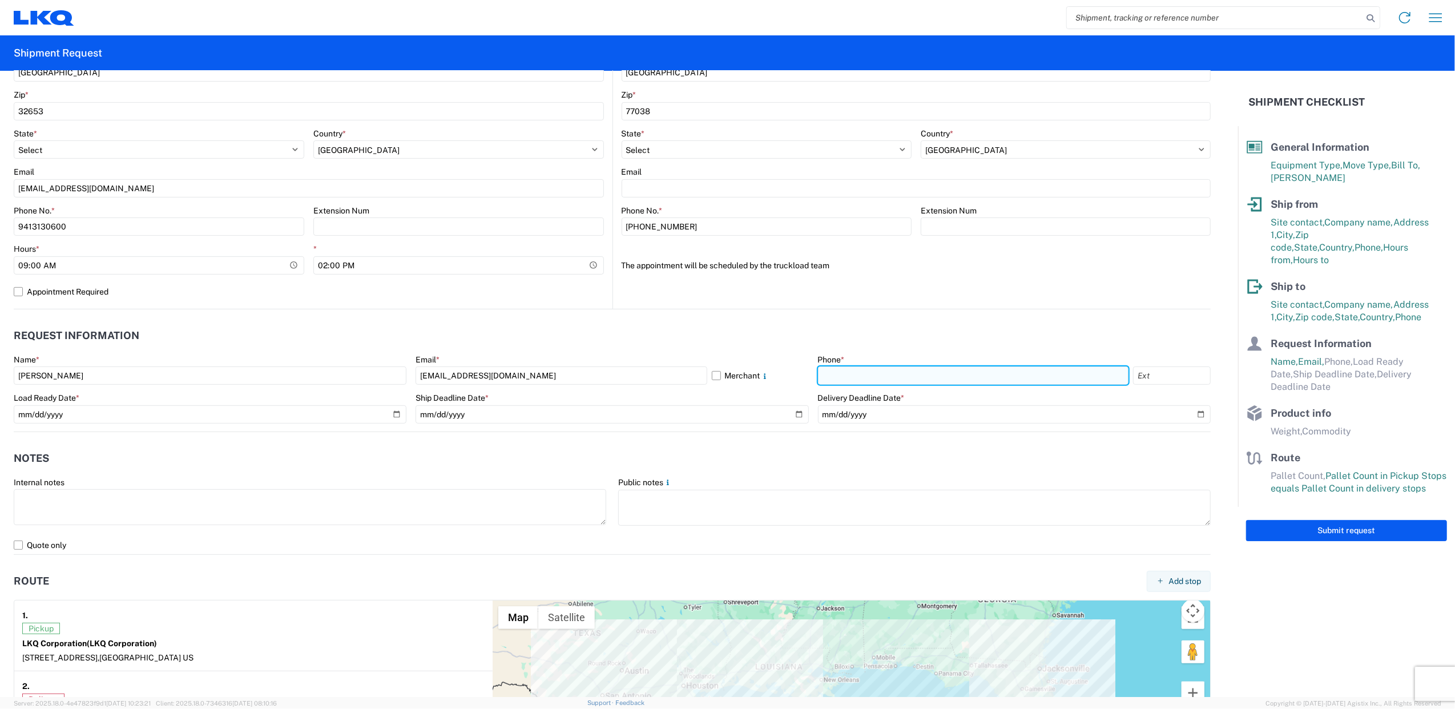
click at [836, 368] on input "text" at bounding box center [973, 375] width 310 height 18
type input "9413130600"
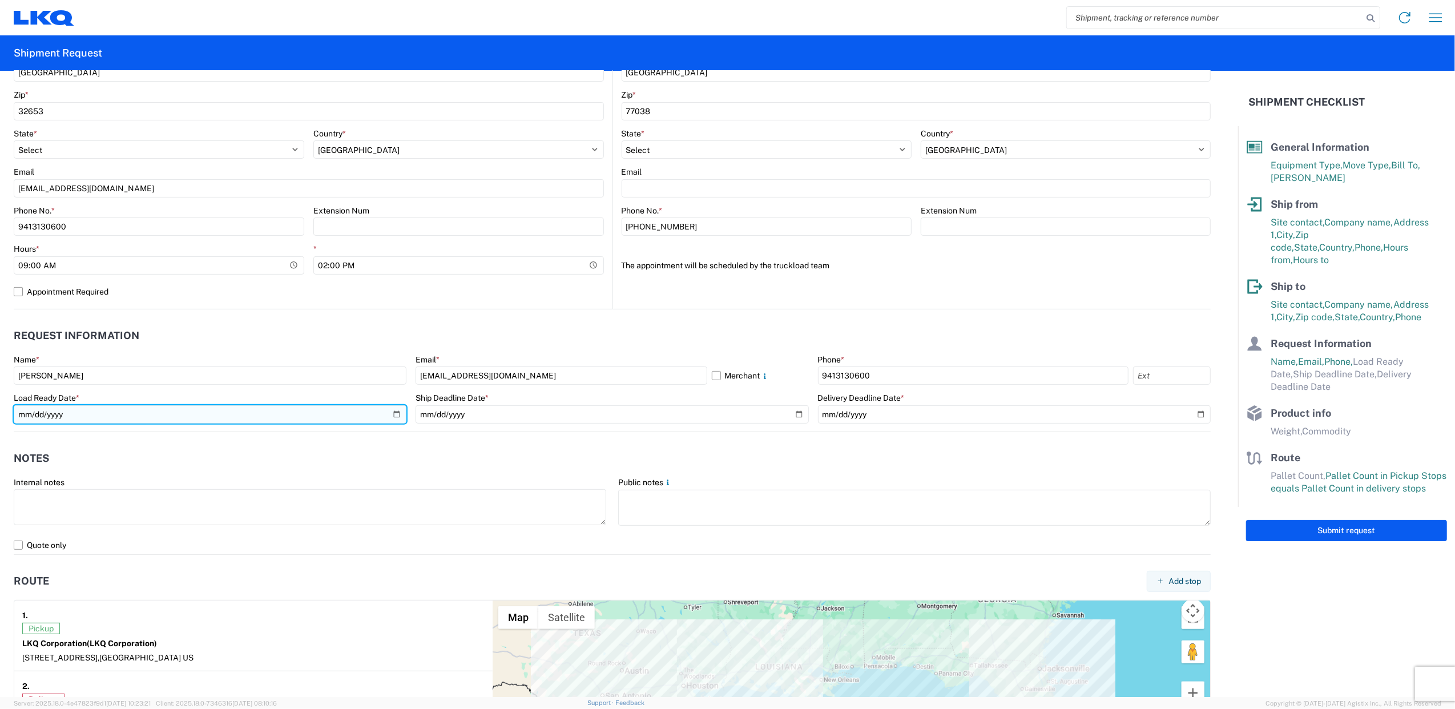
click at [396, 412] on input "date" at bounding box center [210, 414] width 393 height 18
type input "[DATE]"
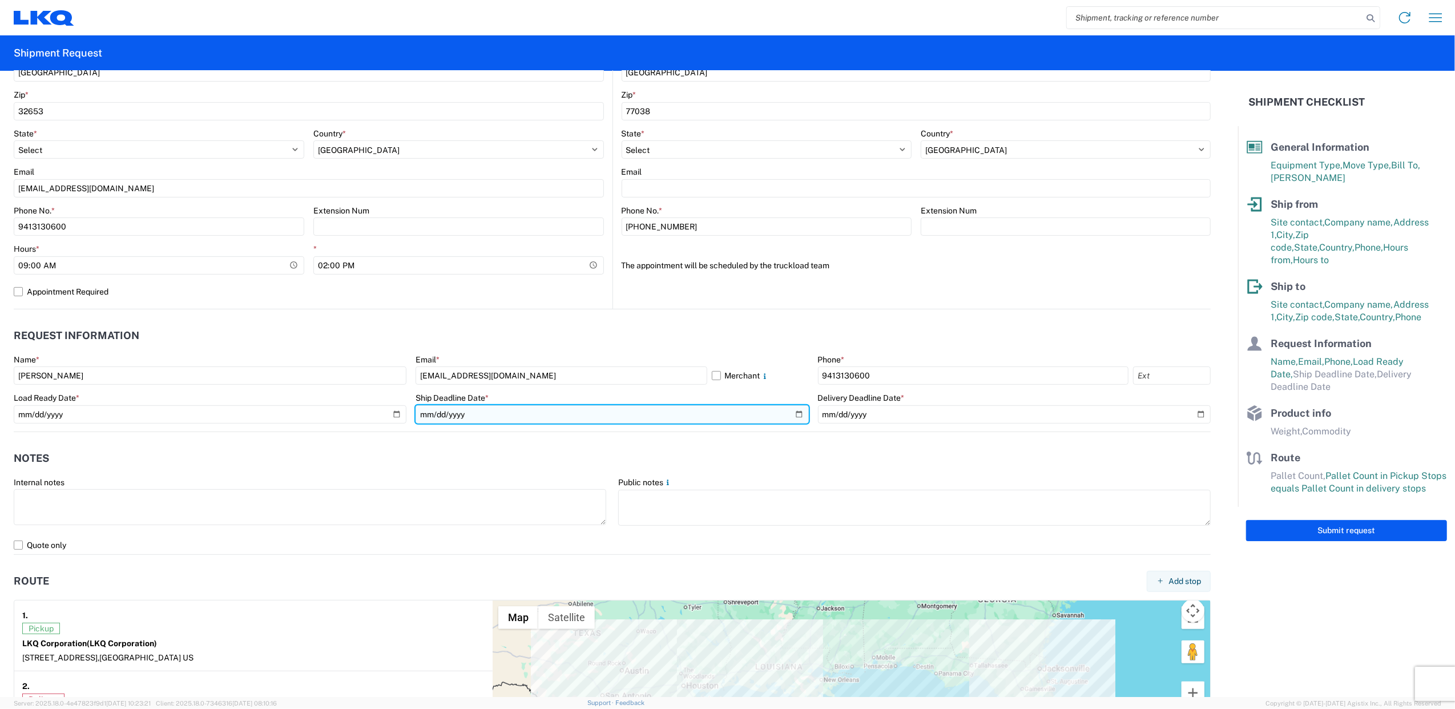
click at [469, 416] on input "date" at bounding box center [612, 414] width 393 height 18
click at [792, 414] on input "date" at bounding box center [612, 414] width 393 height 18
type input "[DATE]"
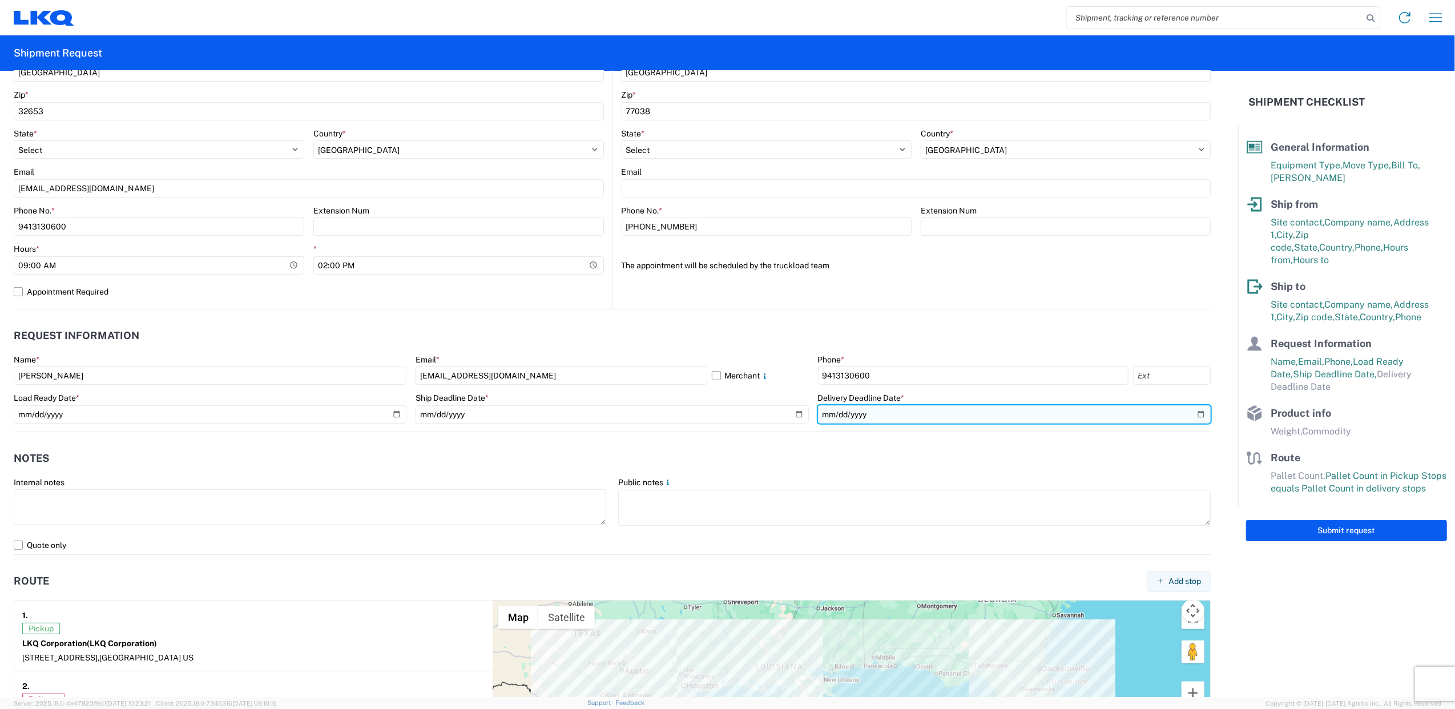
click at [878, 412] on input "date" at bounding box center [1014, 414] width 393 height 18
click at [1191, 414] on input "date" at bounding box center [1014, 414] width 393 height 18
type input "[DATE]"
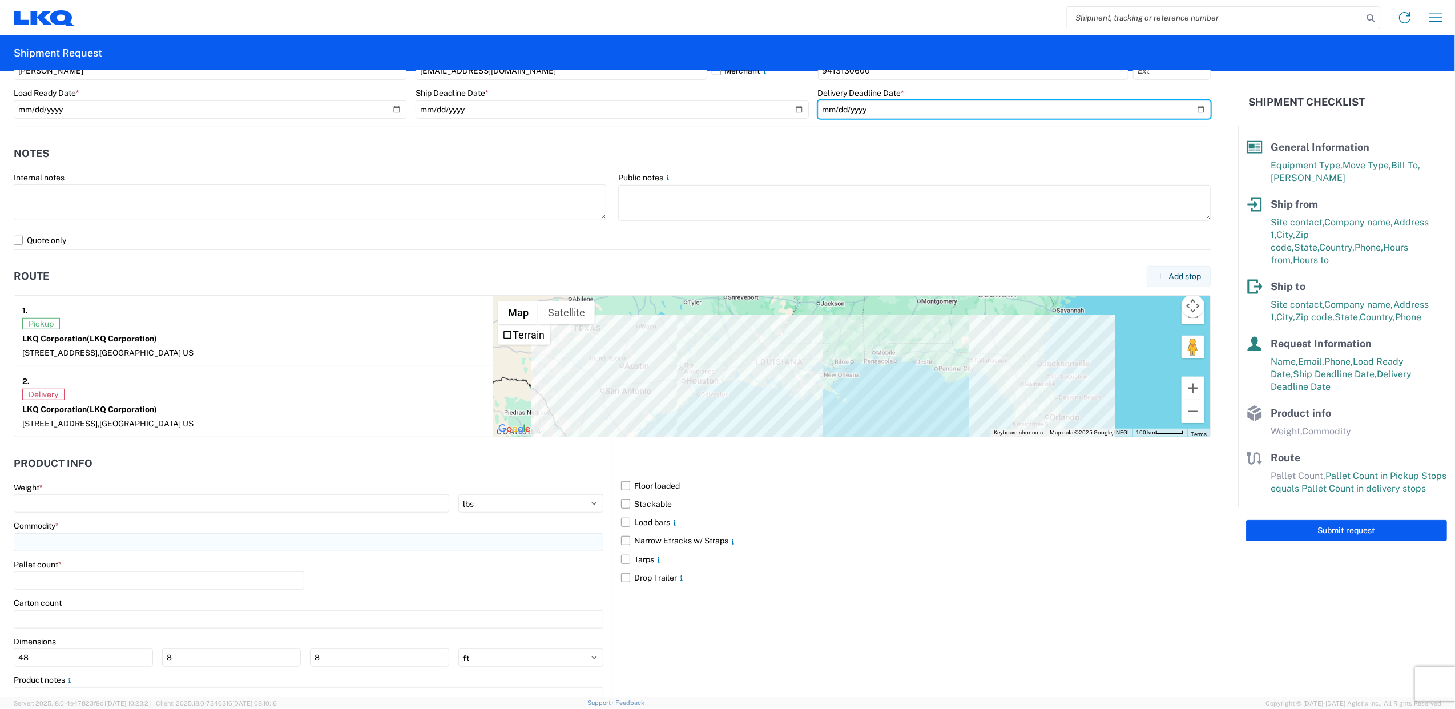
scroll to position [745, 0]
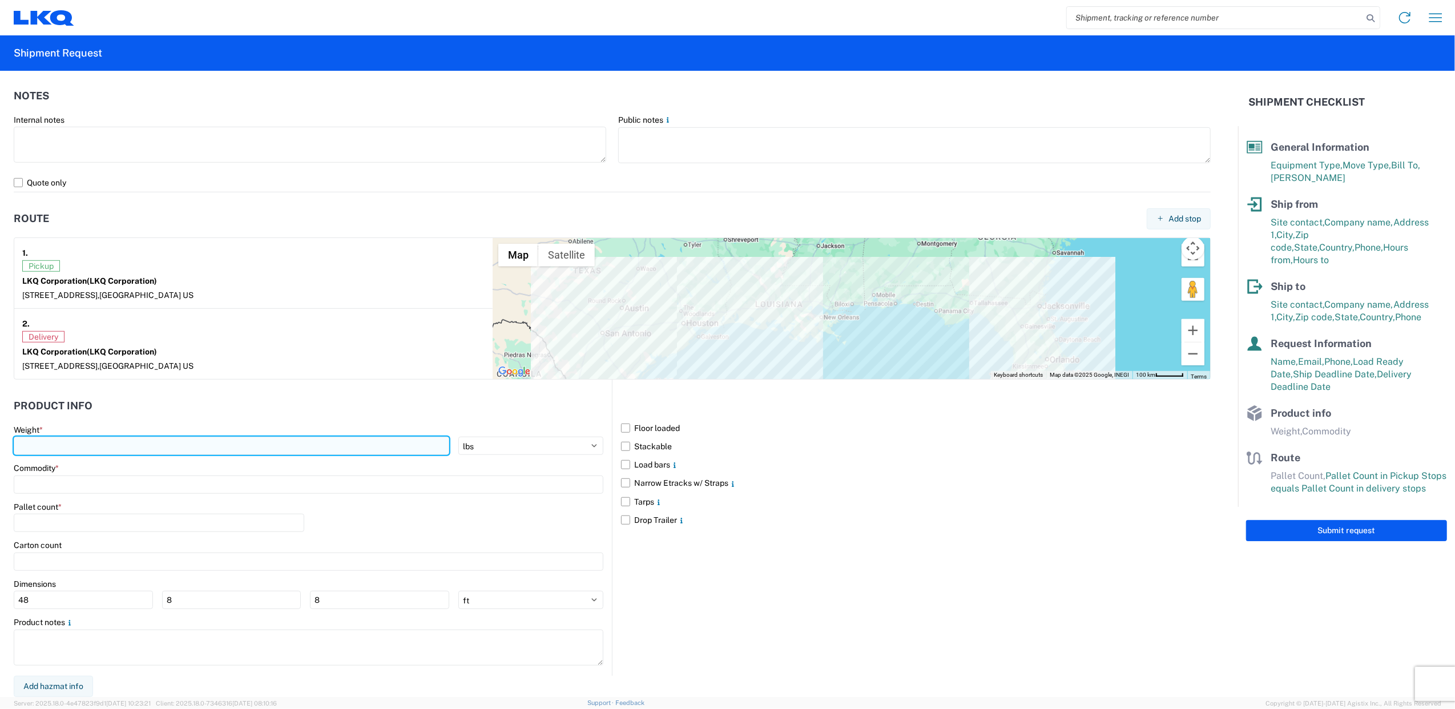
click at [196, 450] on input "number" at bounding box center [231, 446] width 435 height 18
type input "40000"
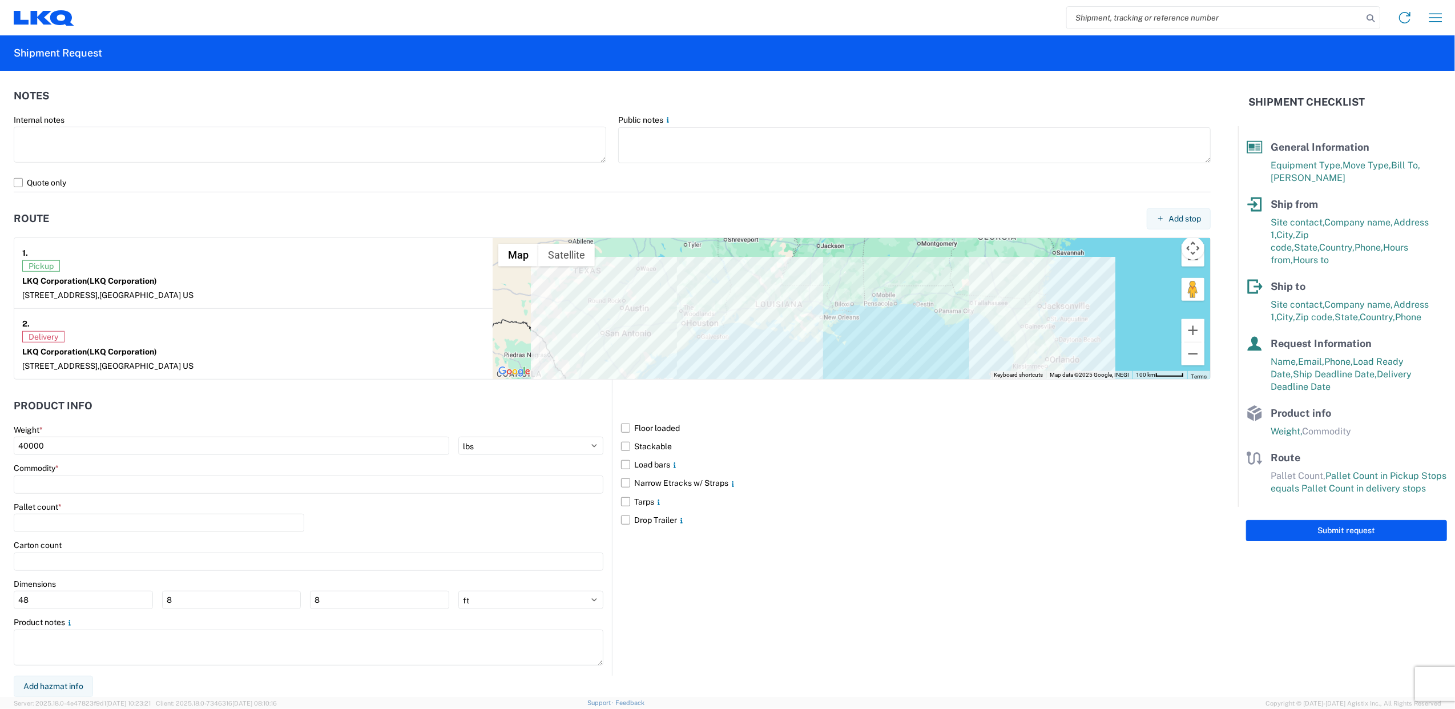
click at [336, 408] on header "Product Info" at bounding box center [313, 406] width 598 height 26
click at [621, 462] on label "Load bars" at bounding box center [916, 464] width 590 height 18
click at [0, 0] on input "Load bars" at bounding box center [0, 0] width 0 height 0
click at [62, 482] on input at bounding box center [309, 484] width 590 height 18
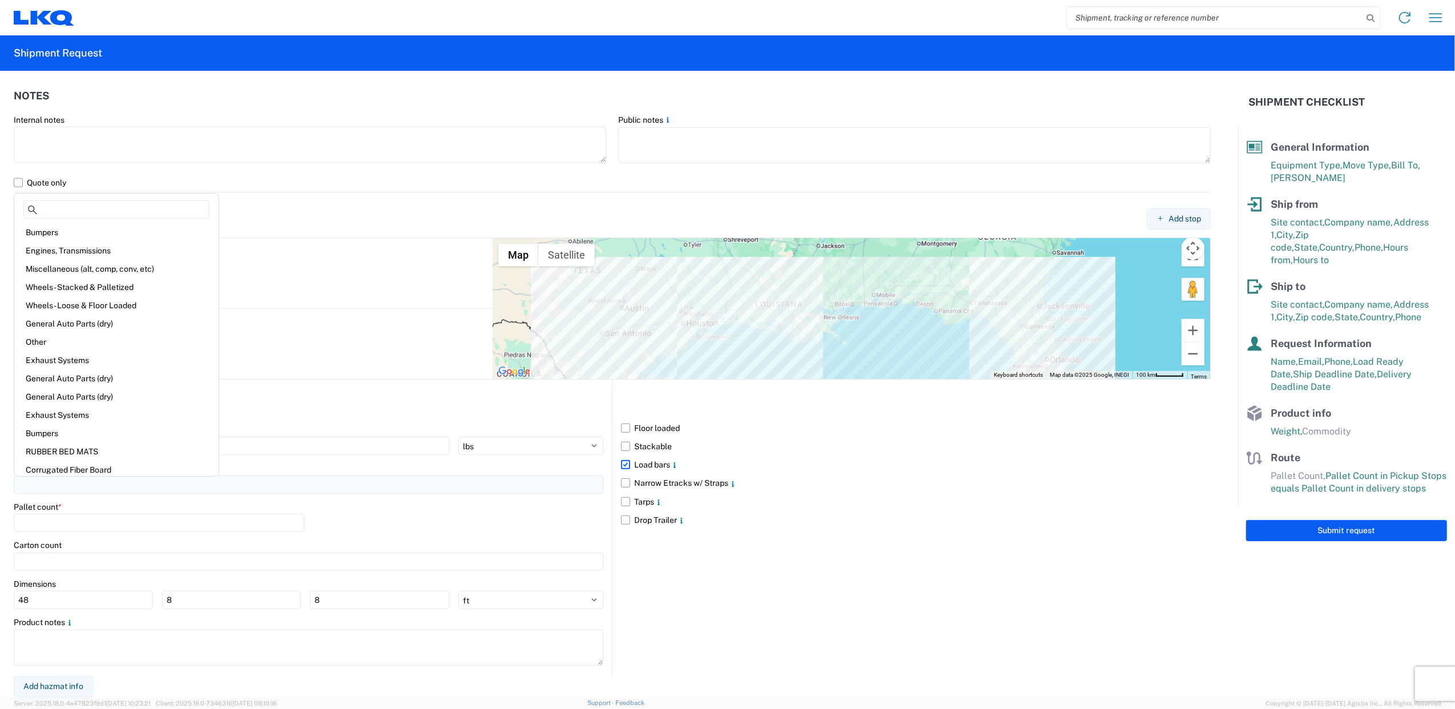
click at [62, 482] on input at bounding box center [309, 484] width 590 height 18
click at [85, 267] on div "Miscellaneous (alt, comp, conv, etc)" at bounding box center [117, 269] width 200 height 18
type input "Miscellaneous (alt, comp, conv, etc)"
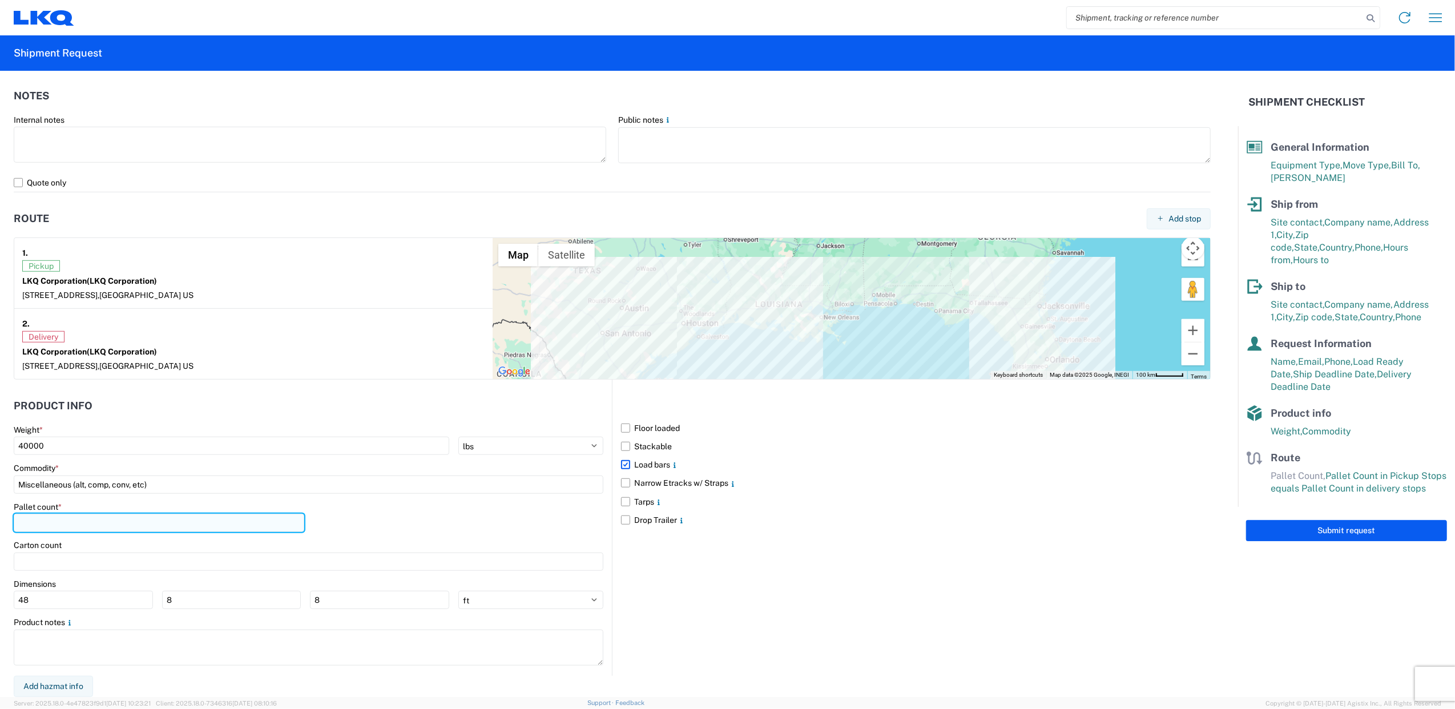
click at [128, 519] on input "number" at bounding box center [159, 523] width 291 height 18
type input "24"
click at [364, 521] on div "Pallet count * 24" at bounding box center [309, 521] width 590 height 39
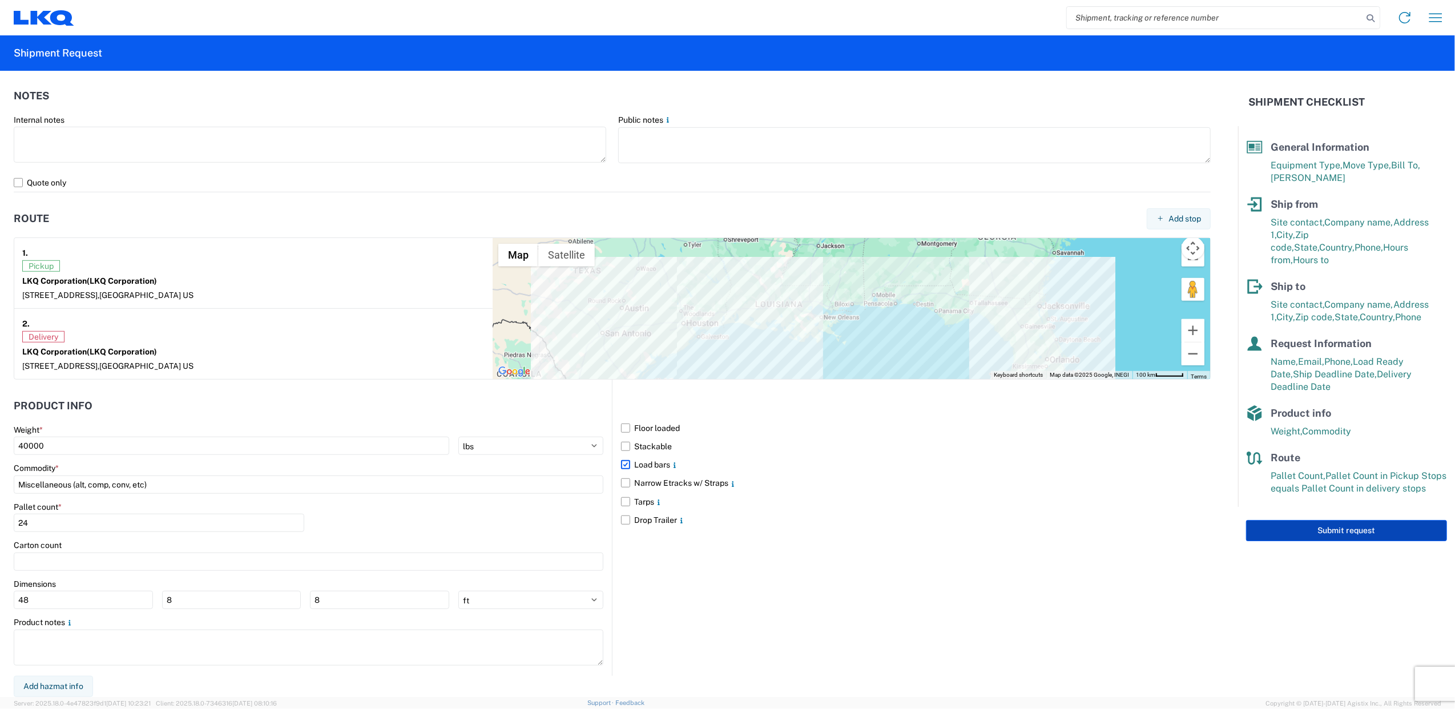
click at [1322, 520] on button "Submit request" at bounding box center [1346, 530] width 201 height 21
select select "US"
